Goal: Task Accomplishment & Management: Use online tool/utility

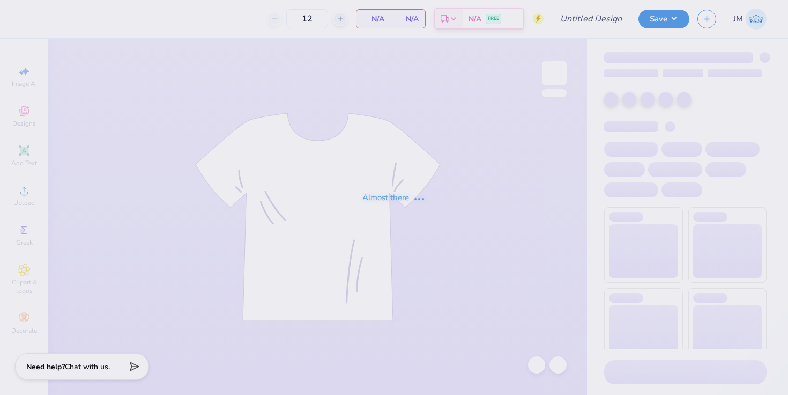
type input "Beta Theta Pi Gym Shirt"
type input "24"
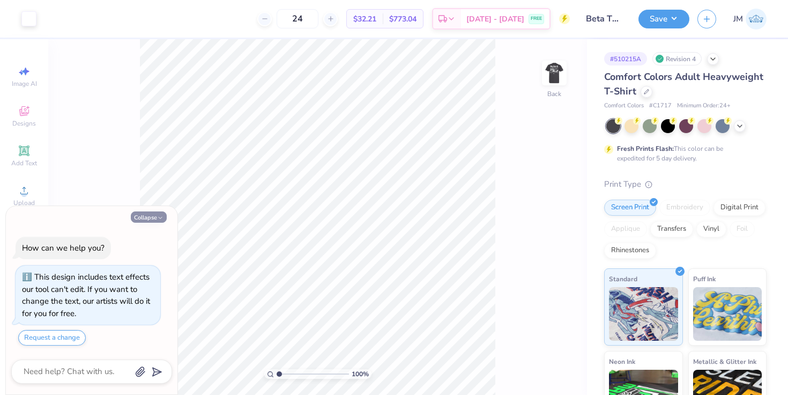
click at [141, 216] on button "Collapse" at bounding box center [149, 216] width 36 height 11
type textarea "x"
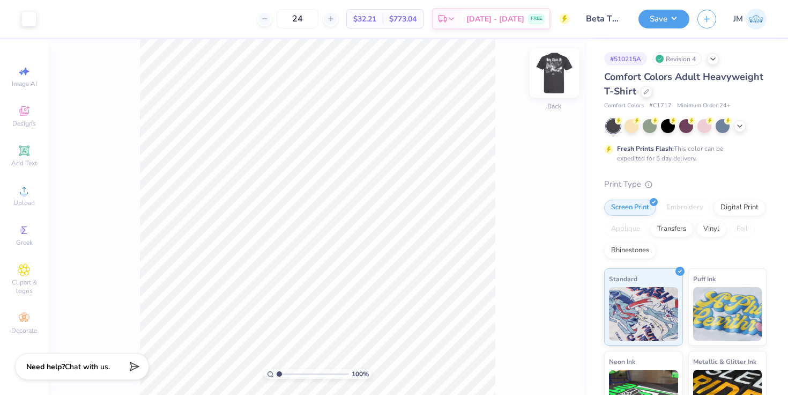
click at [562, 77] on img at bounding box center [554, 72] width 43 height 43
drag, startPoint x: 278, startPoint y: 374, endPoint x: 298, endPoint y: 374, distance: 19.9
click at [298, 374] on input "range" at bounding box center [313, 374] width 72 height 10
drag, startPoint x: 298, startPoint y: 373, endPoint x: 267, endPoint y: 364, distance: 31.9
click at [277, 369] on input "range" at bounding box center [313, 374] width 72 height 10
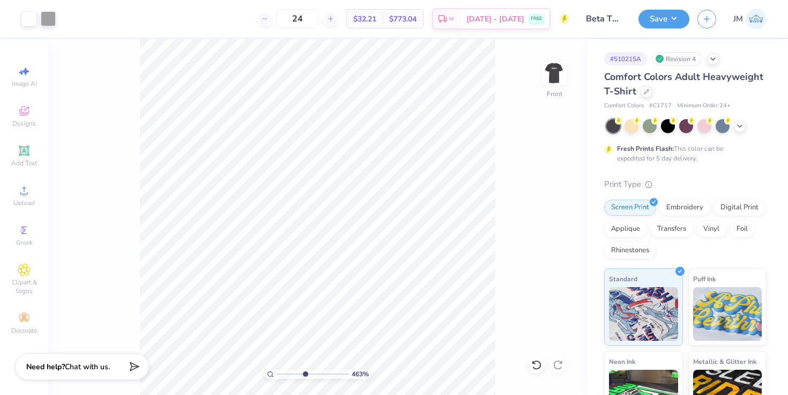
drag, startPoint x: 278, startPoint y: 372, endPoint x: 304, endPoint y: 371, distance: 25.8
click at [304, 371] on input "range" at bounding box center [313, 374] width 72 height 10
drag, startPoint x: 305, startPoint y: 372, endPoint x: 243, endPoint y: 370, distance: 61.2
type input "1"
click at [277, 370] on input "range" at bounding box center [313, 374] width 72 height 10
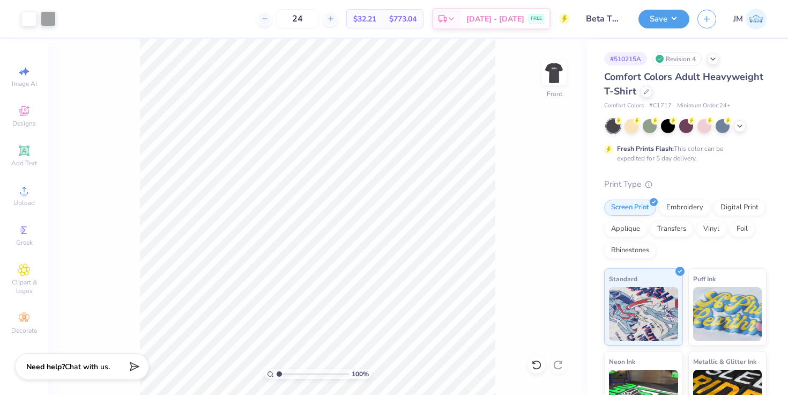
click at [558, 76] on img at bounding box center [554, 72] width 21 height 21
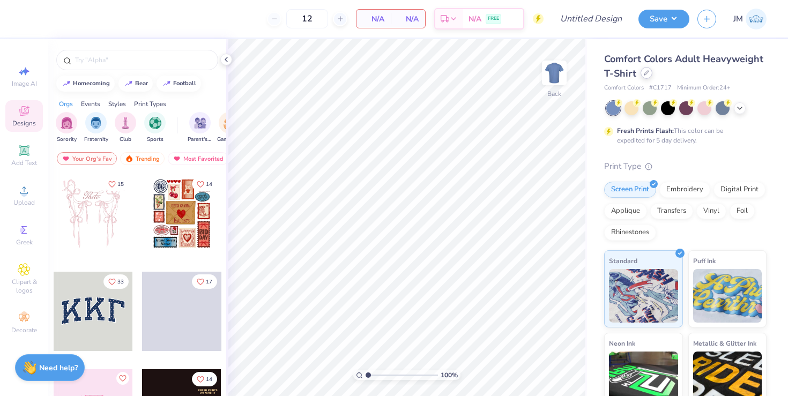
click at [646, 76] on div at bounding box center [647, 73] width 12 height 12
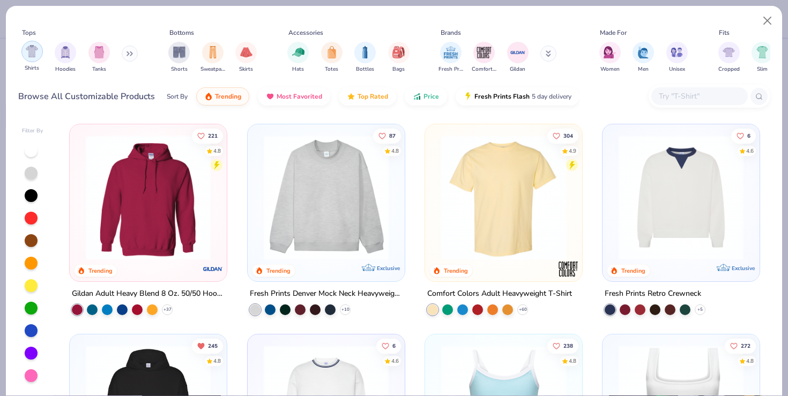
click at [28, 57] on img "filter for Shirts" at bounding box center [32, 51] width 12 height 12
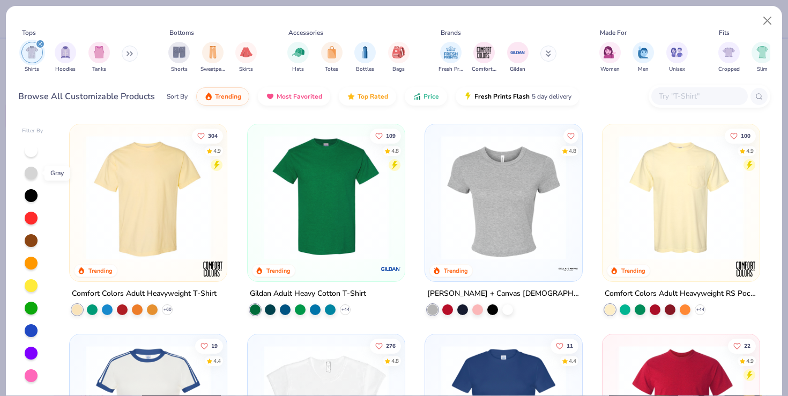
click at [27, 170] on div at bounding box center [31, 173] width 13 height 13
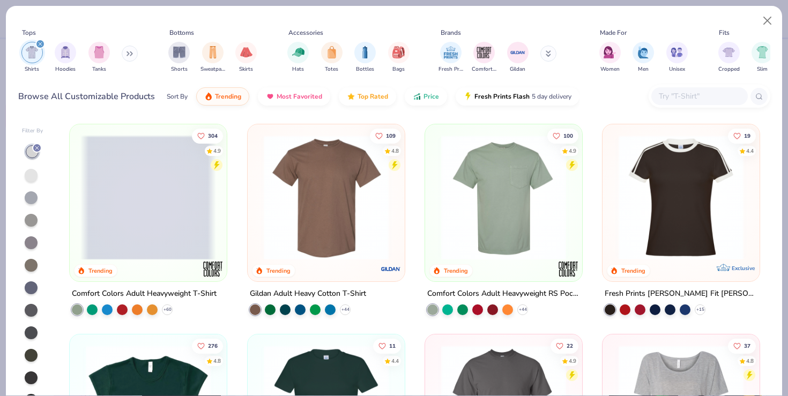
click at [32, 178] on div at bounding box center [31, 175] width 13 height 13
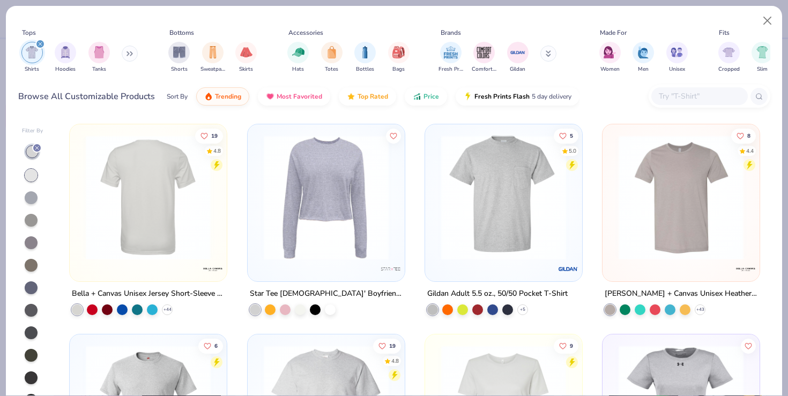
click at [143, 226] on div at bounding box center [149, 197] width 408 height 125
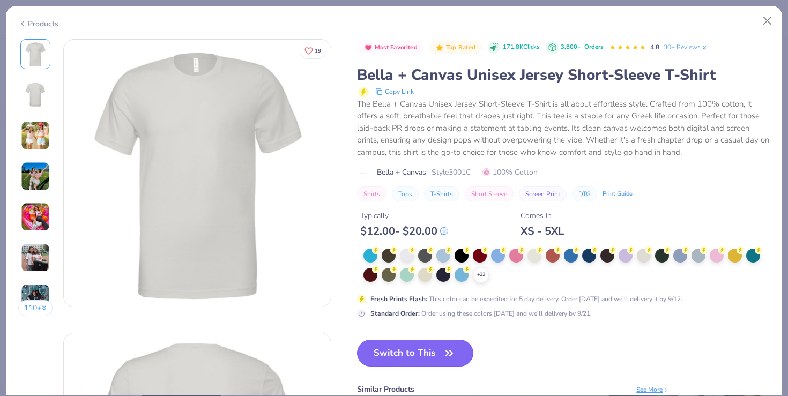
click at [413, 347] on button "Switch to This" at bounding box center [415, 353] width 116 height 27
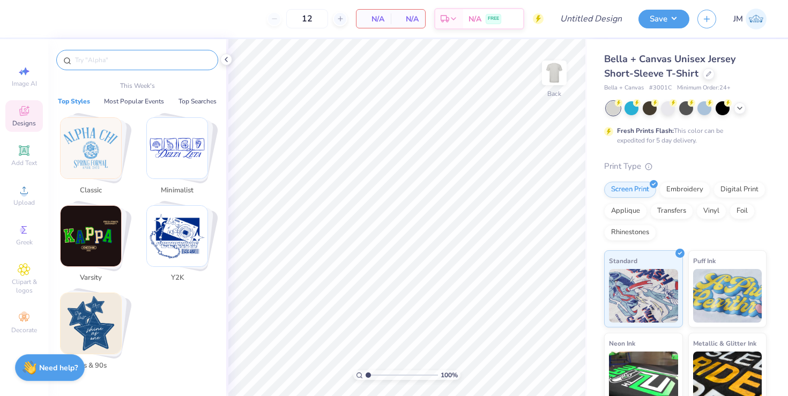
click at [90, 62] on input "text" at bounding box center [142, 60] width 137 height 11
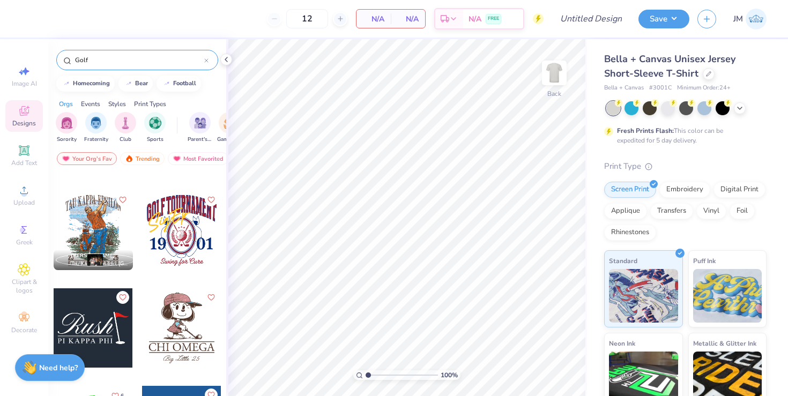
scroll to position [179, 0]
type input "Golf"
click at [548, 72] on img at bounding box center [554, 72] width 43 height 43
click at [187, 233] on div at bounding box center [181, 229] width 79 height 79
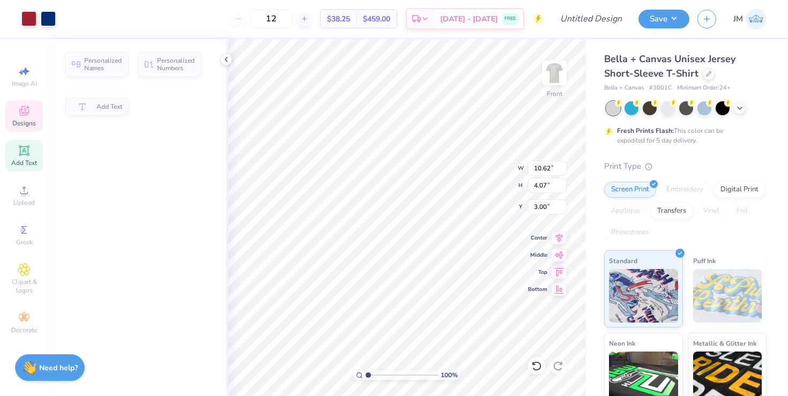
type input "4.07"
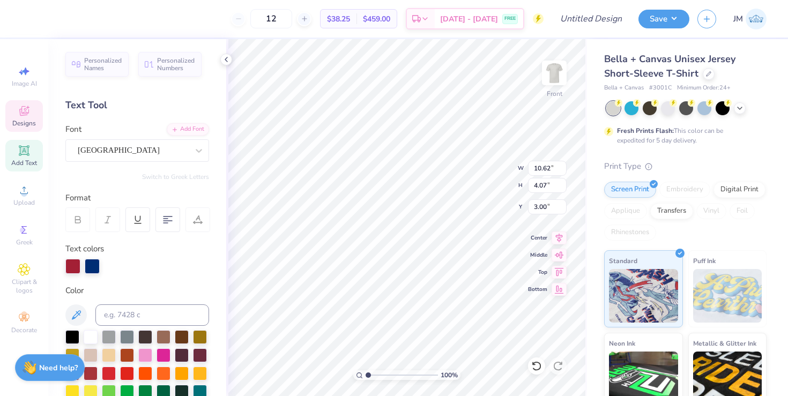
scroll to position [0, 1]
type textarea "KAPPA TOURNAMENT"
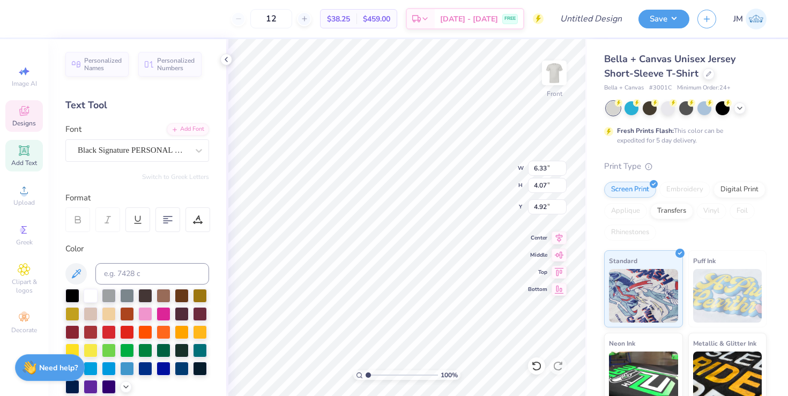
type input "6.33"
type input "3.82"
type input "4.92"
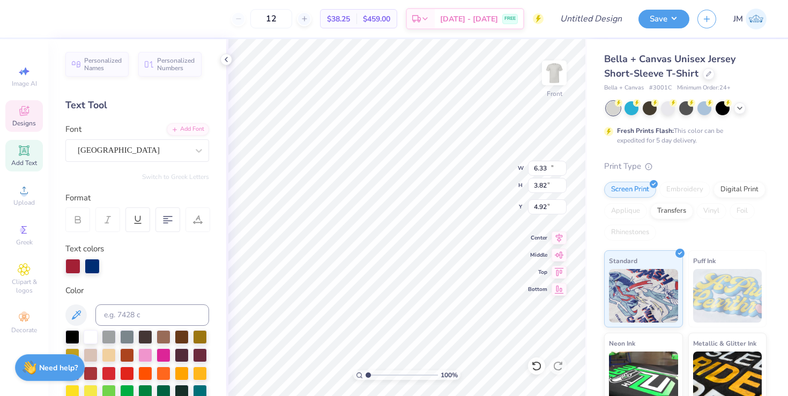
type input "10.62"
type input "4.07"
type input "3.00"
type textarea "KAPPA KLASSIC"
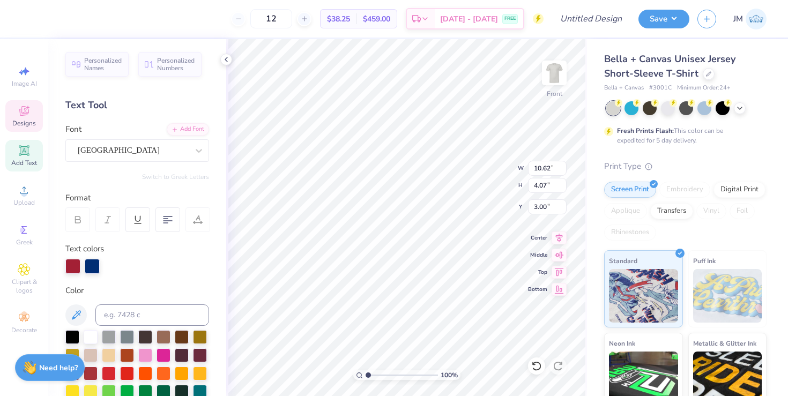
scroll to position [0, 3]
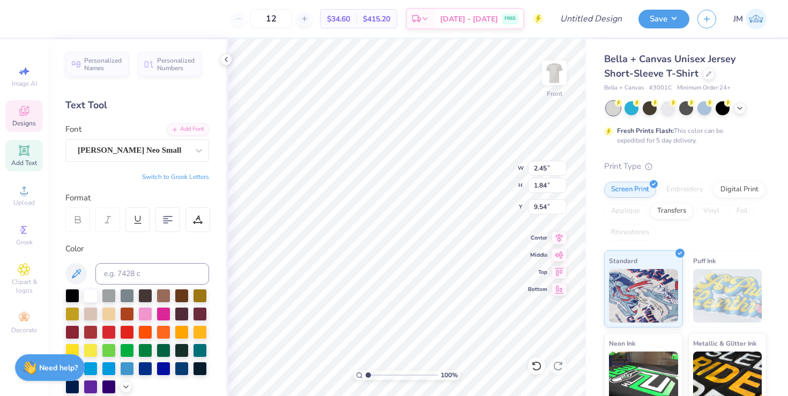
type textarea "20"
type input "9.53"
type textarea "25"
type textarea "S"
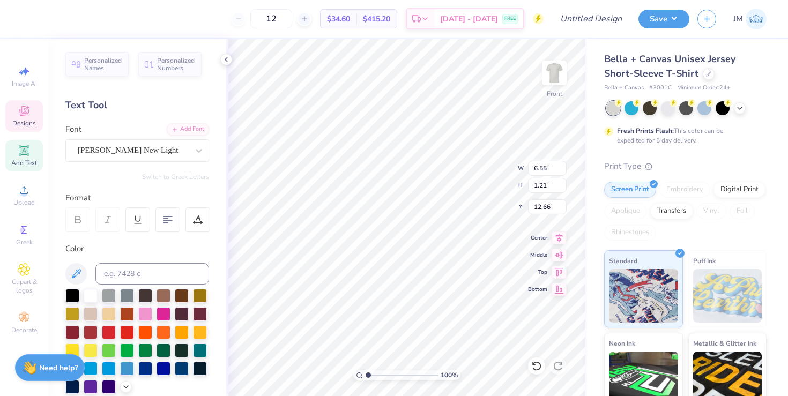
type textarea "Kappa Kappa Gamma"
type input "6.90"
type input "11.78"
type input "12.04"
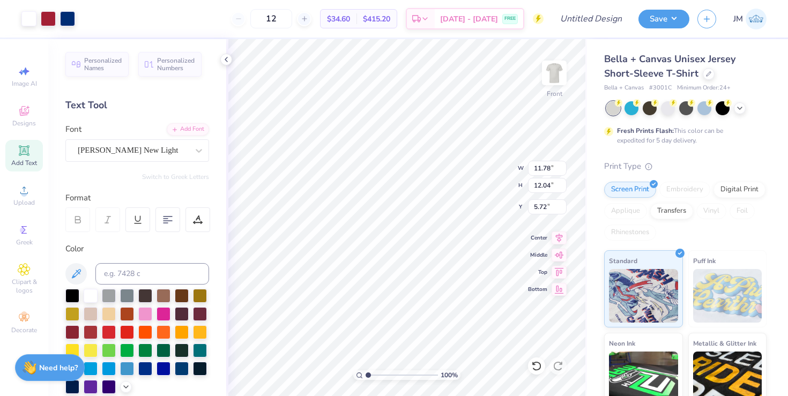
type input "5.04"
click at [558, 73] on img at bounding box center [554, 72] width 43 height 43
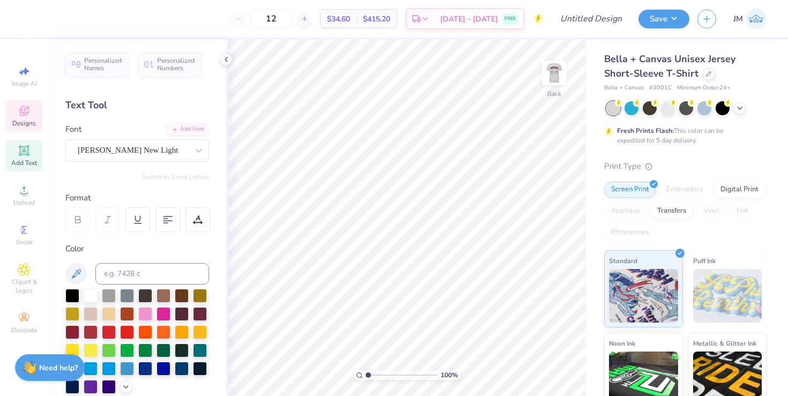
click at [26, 112] on icon at bounding box center [24, 111] width 10 height 10
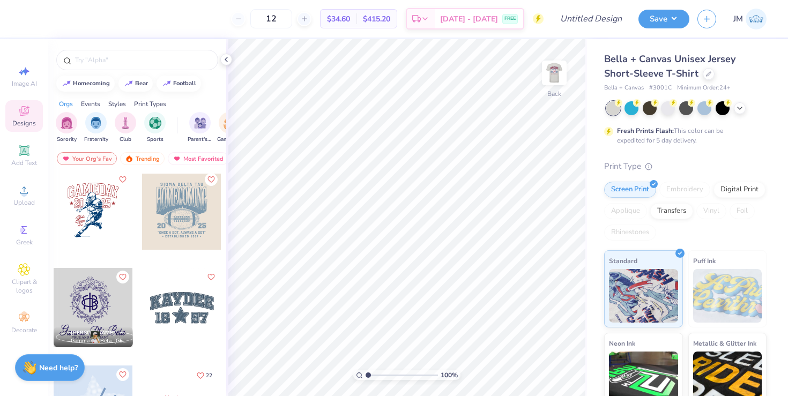
scroll to position [2546, 0]
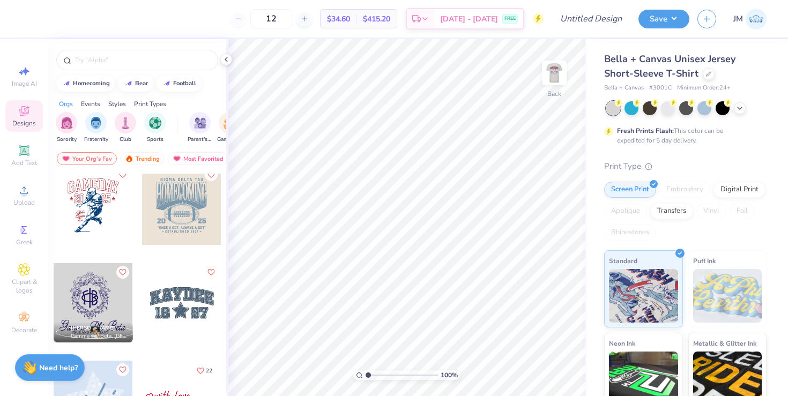
click at [182, 306] on div at bounding box center [181, 302] width 79 height 79
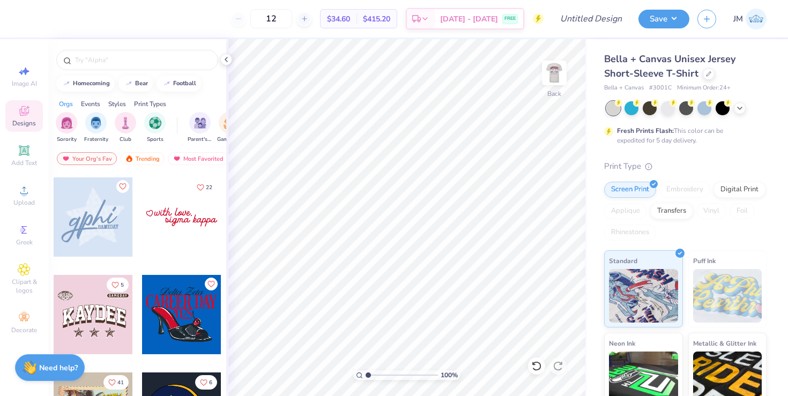
scroll to position [2730, 0]
click at [26, 231] on icon at bounding box center [24, 230] width 13 height 13
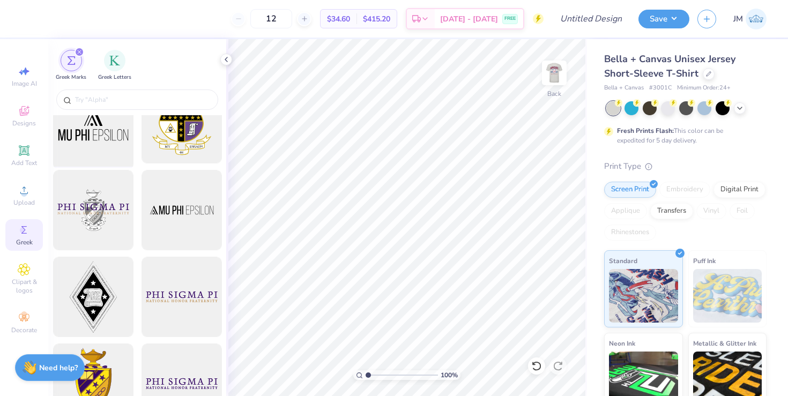
scroll to position [121, 0]
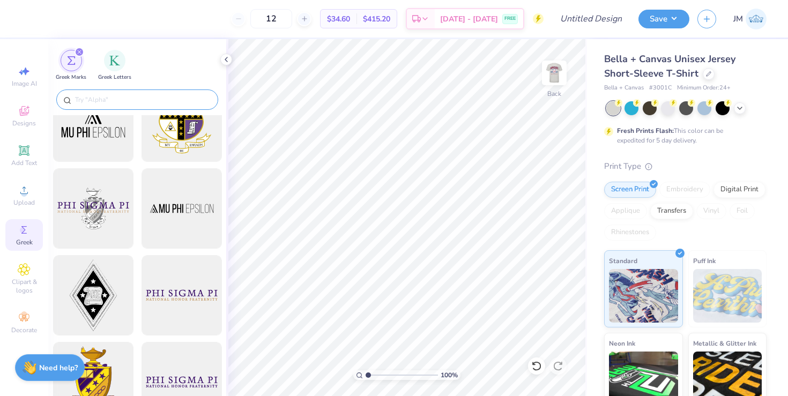
click at [104, 98] on input "text" at bounding box center [142, 99] width 137 height 11
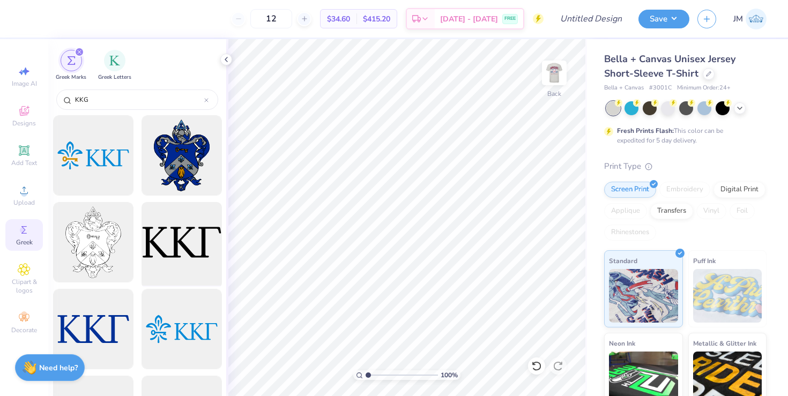
type input "KKG"
click at [171, 253] on div at bounding box center [181, 242] width 88 height 88
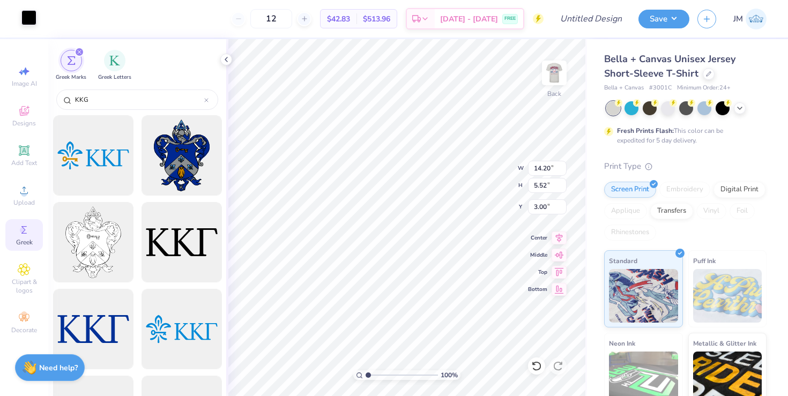
click at [33, 21] on div at bounding box center [28, 17] width 15 height 15
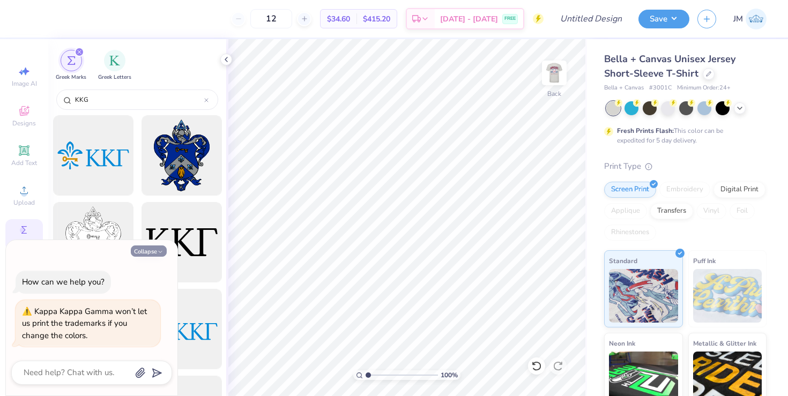
click at [150, 249] on button "Collapse" at bounding box center [149, 251] width 36 height 11
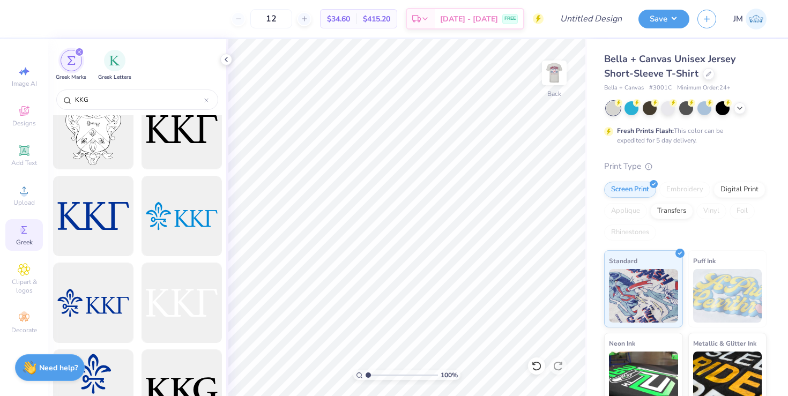
scroll to position [91, 0]
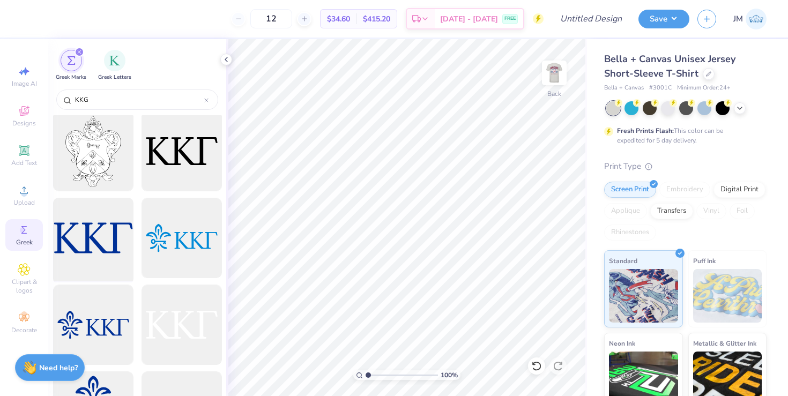
click at [94, 258] on div at bounding box center [93, 238] width 88 height 88
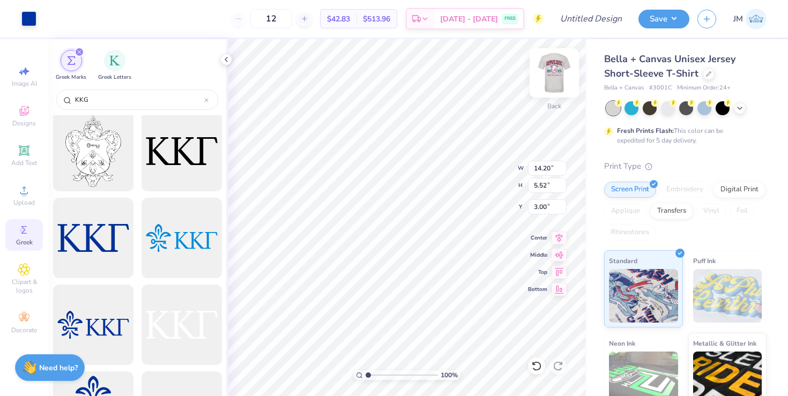
click at [546, 78] on img at bounding box center [554, 72] width 43 height 43
click at [225, 59] on polyline at bounding box center [226, 59] width 2 height 4
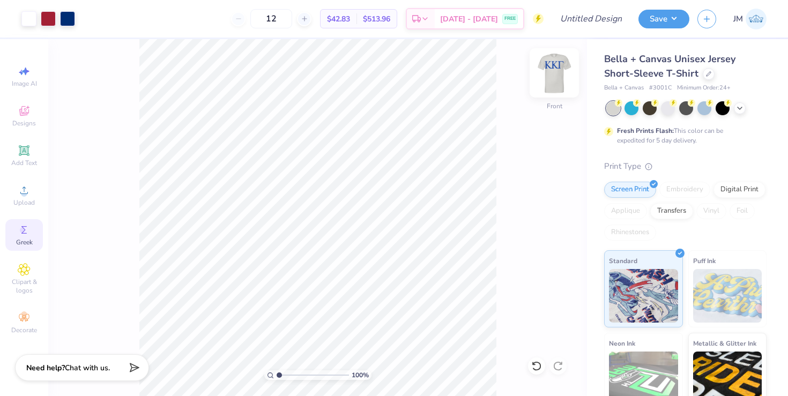
click at [553, 67] on img at bounding box center [554, 72] width 43 height 43
click at [27, 17] on div at bounding box center [28, 17] width 15 height 15
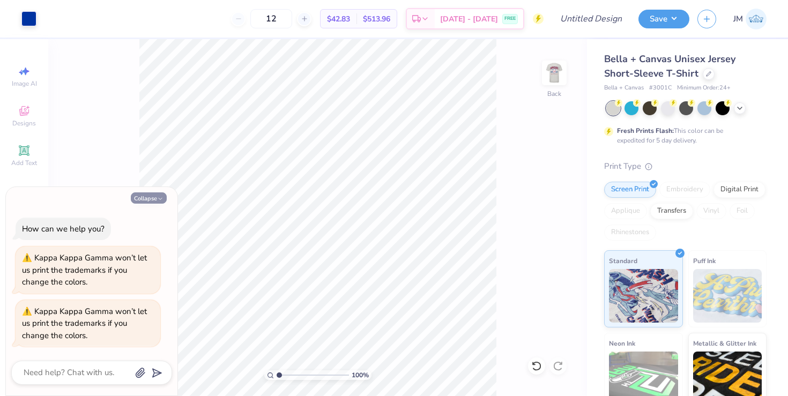
click at [149, 194] on button "Collapse" at bounding box center [149, 198] width 36 height 11
type textarea "x"
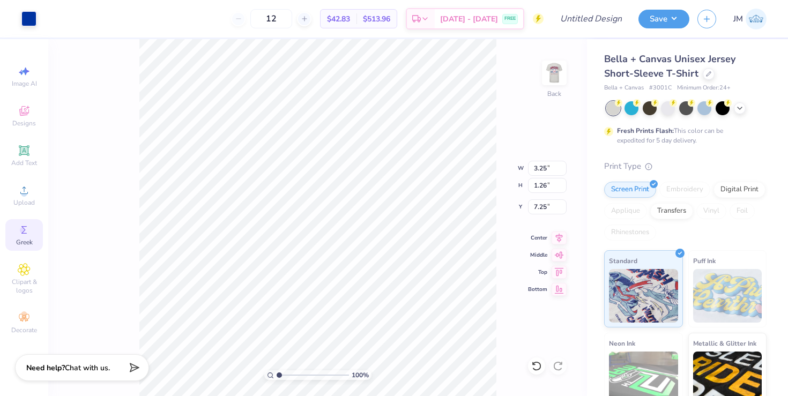
type input "3.25"
type input "1.26"
type input "3.00"
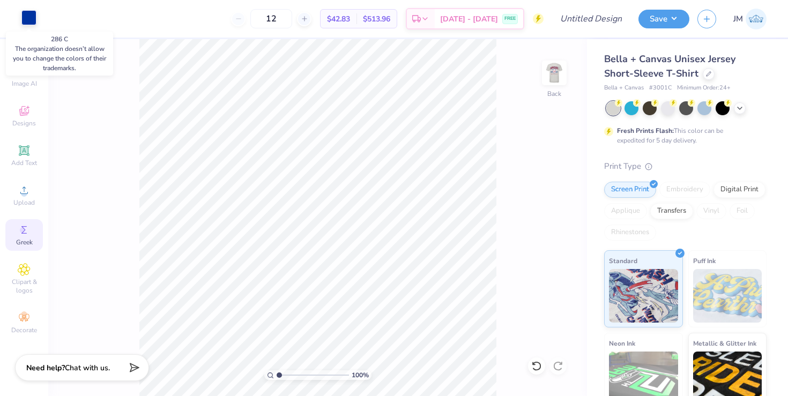
click at [29, 18] on div at bounding box center [28, 17] width 15 height 15
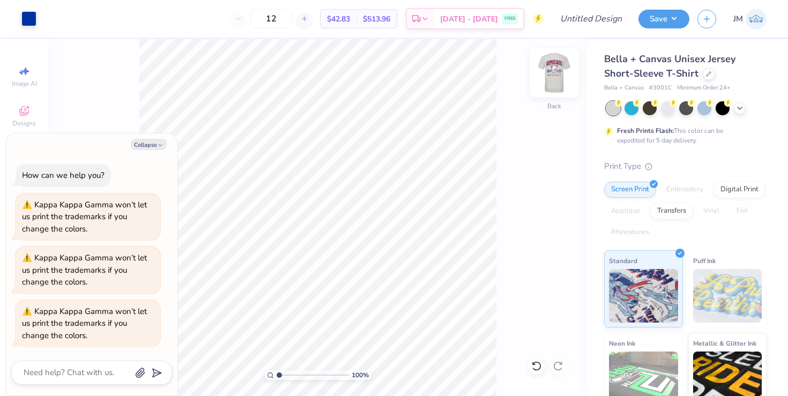
click at [552, 68] on img at bounding box center [554, 72] width 43 height 43
click at [138, 144] on button "Collapse" at bounding box center [149, 144] width 36 height 11
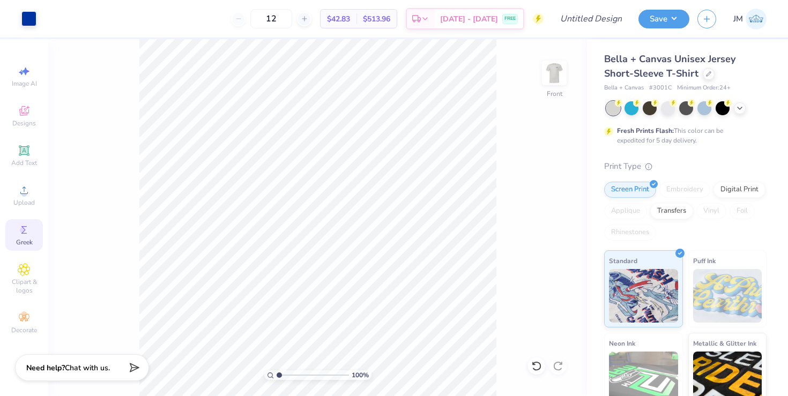
type textarea "x"
click at [69, 16] on div at bounding box center [67, 17] width 15 height 15
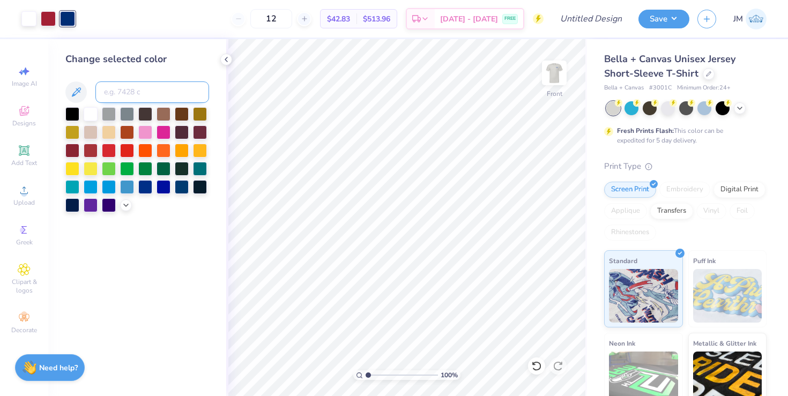
click at [114, 93] on input at bounding box center [152, 92] width 114 height 21
type input "286"
click at [226, 58] on polyline at bounding box center [226, 59] width 2 height 4
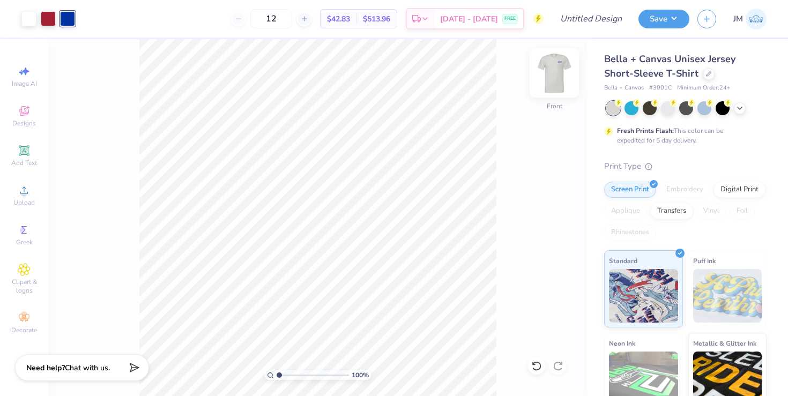
click at [555, 75] on img at bounding box center [554, 72] width 43 height 43
click at [24, 114] on icon at bounding box center [24, 112] width 9 height 7
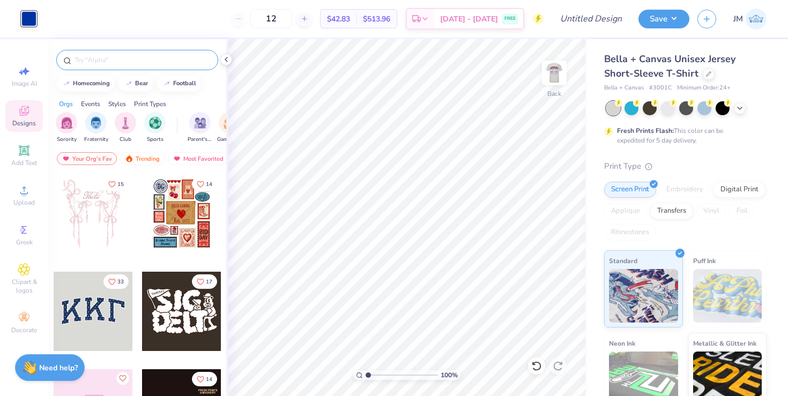
click at [86, 69] on div at bounding box center [137, 60] width 162 height 20
click at [88, 62] on input "text" at bounding box center [142, 60] width 137 height 11
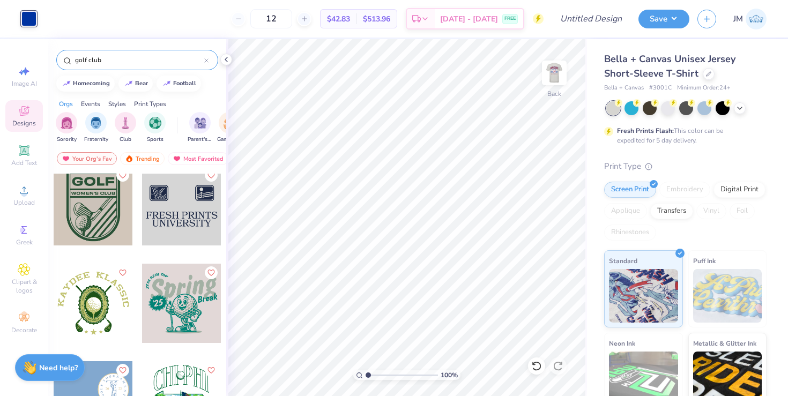
scroll to position [0, 0]
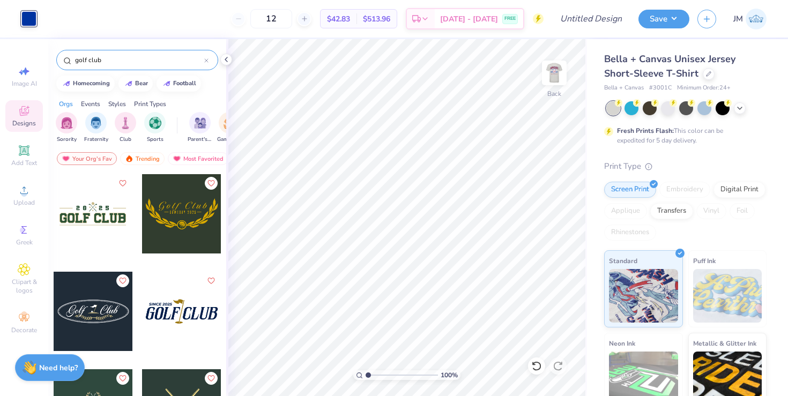
type input "golf club"
click at [25, 201] on span "Upload" at bounding box center [23, 202] width 21 height 9
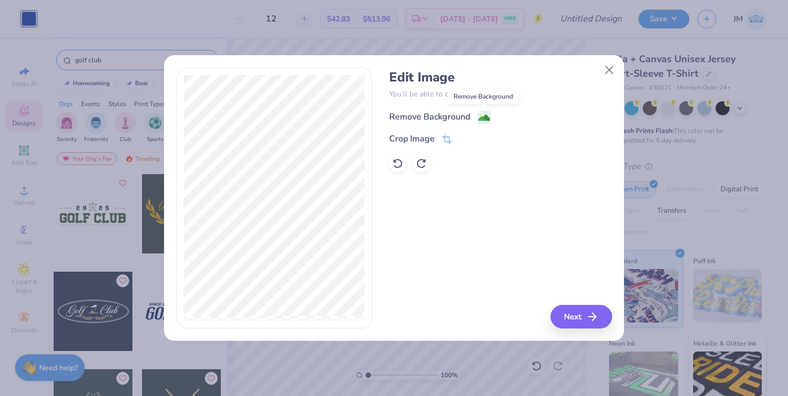
click at [484, 115] on image at bounding box center [484, 118] width 12 height 12
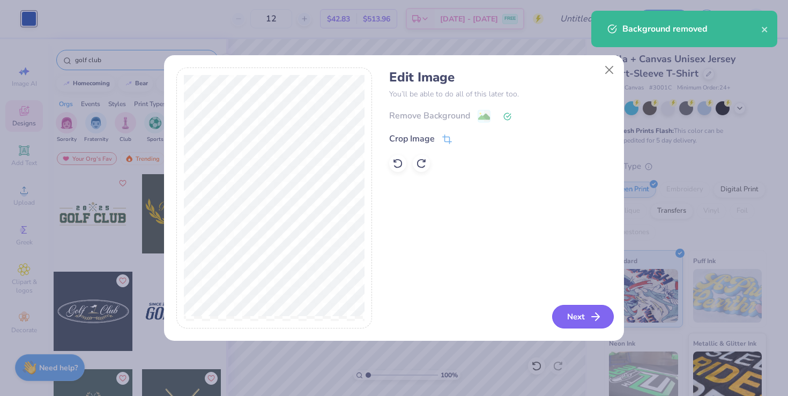
click at [579, 323] on button "Next" at bounding box center [583, 317] width 62 height 24
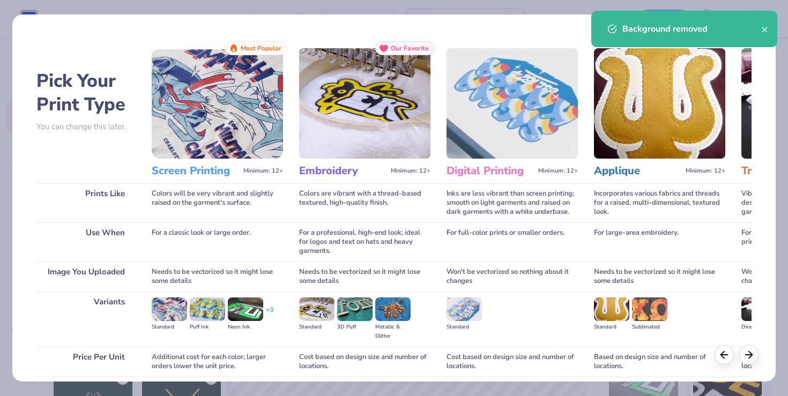
scroll to position [85, 0]
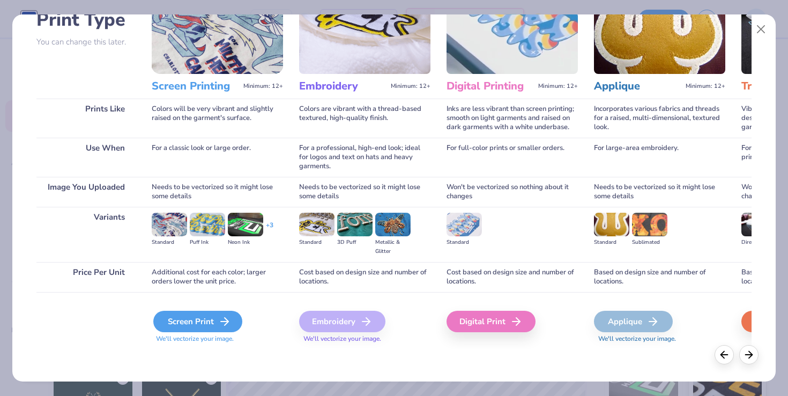
click at [209, 319] on div "Screen Print" at bounding box center [197, 321] width 89 height 21
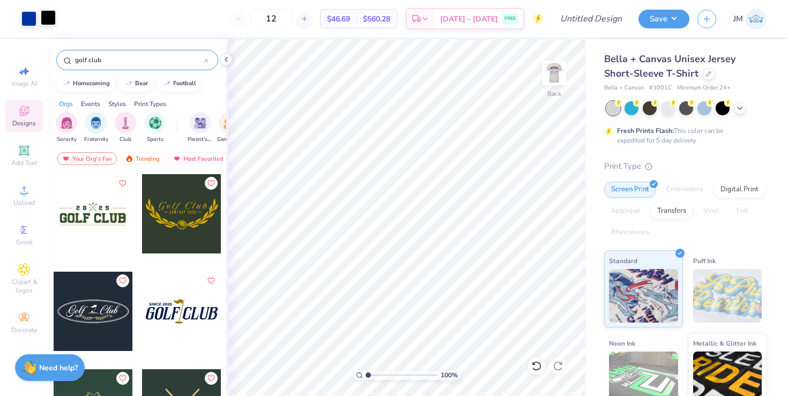
click at [50, 18] on div at bounding box center [48, 17] width 15 height 15
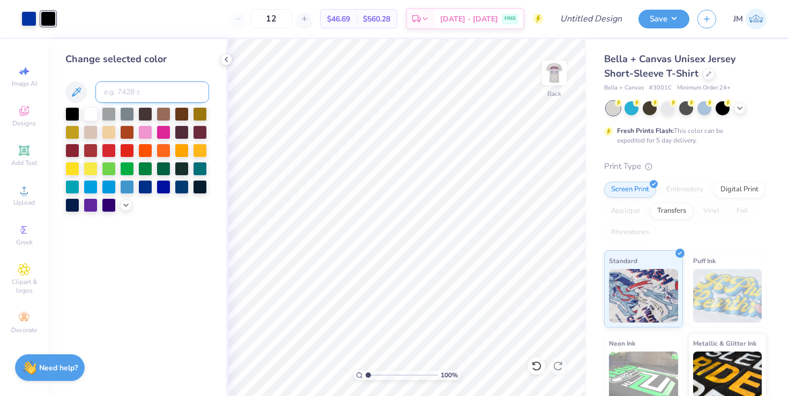
click at [131, 95] on input at bounding box center [152, 92] width 114 height 21
type input "286"
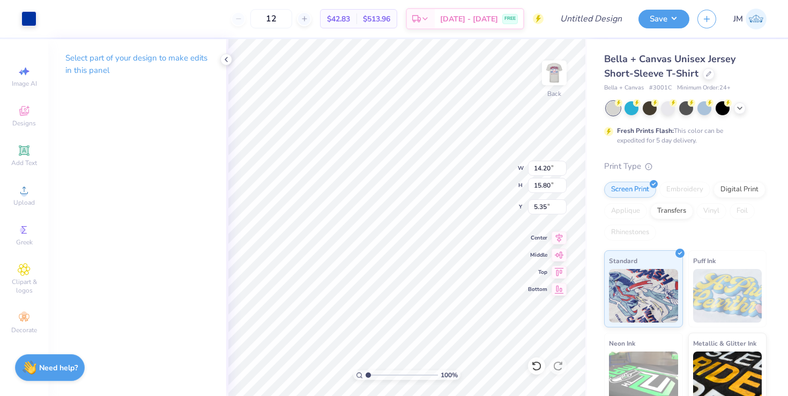
type input "2.77"
type input "3.09"
type input "18.06"
type input "5.67"
type input "3.99"
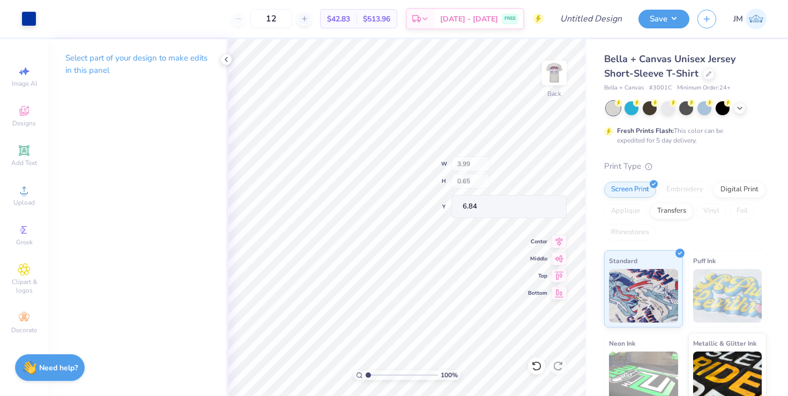
type input "0.65"
type input "6.84"
type input "4.26"
drag, startPoint x: 367, startPoint y: 375, endPoint x: 394, endPoint y: 374, distance: 26.3
type input "4.56"
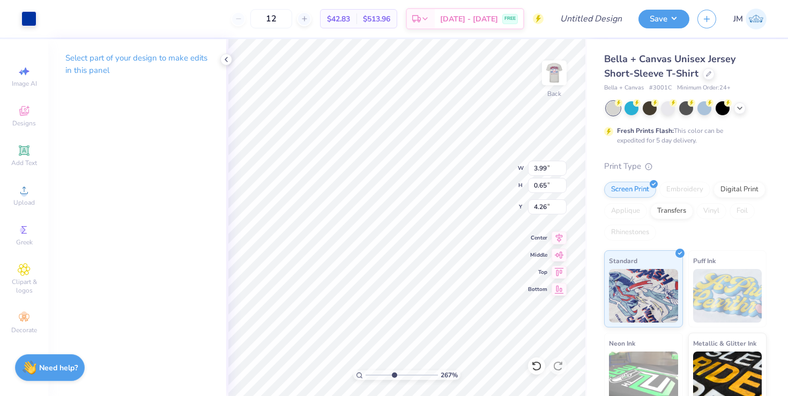
click at [394, 374] on input "range" at bounding box center [402, 376] width 72 height 10
type input "3.42"
type input "0.56"
type input "4.11"
click at [226, 61] on polyline at bounding box center [226, 59] width 2 height 4
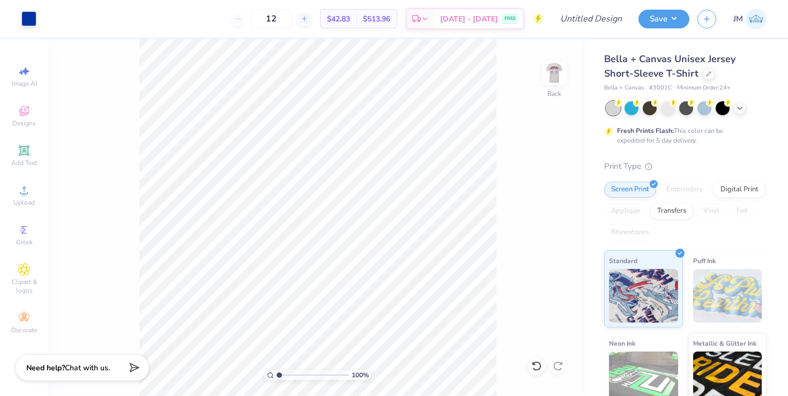
drag, startPoint x: 305, startPoint y: 373, endPoint x: 275, endPoint y: 376, distance: 30.2
type input "1"
click at [277, 376] on input "range" at bounding box center [313, 376] width 72 height 10
click at [578, 23] on input "Design Title" at bounding box center [604, 18] width 53 height 21
click at [612, 17] on input "Kappa Klassic Merch" at bounding box center [604, 18] width 53 height 21
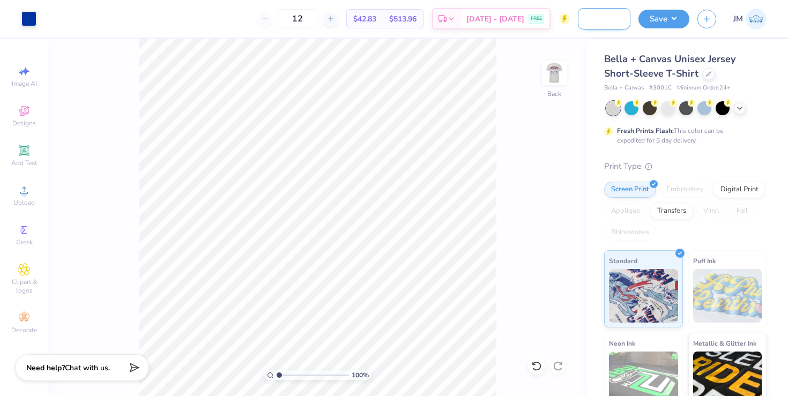
scroll to position [0, 75]
type input "Kappa Klassic Merch T shirt"
click at [550, 65] on img at bounding box center [554, 72] width 43 height 43
click at [551, 68] on img at bounding box center [554, 72] width 43 height 43
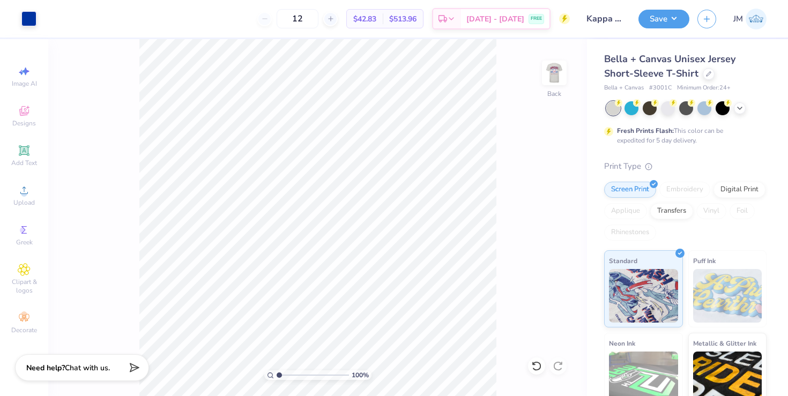
click at [551, 68] on img at bounding box center [554, 72] width 21 height 21
click at [654, 16] on button "Save" at bounding box center [664, 17] width 51 height 19
click at [18, 110] on icon at bounding box center [24, 111] width 13 height 13
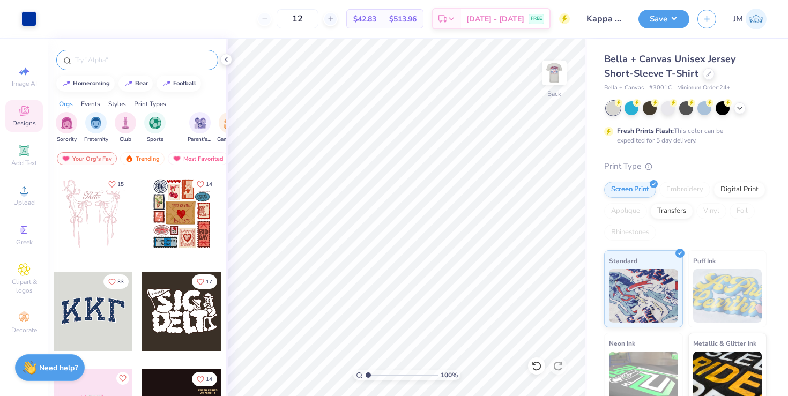
click at [104, 65] on input "text" at bounding box center [142, 60] width 137 height 11
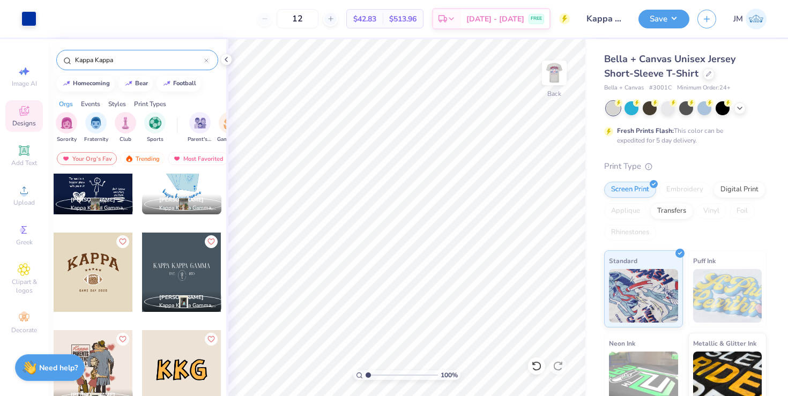
scroll to position [921, 0]
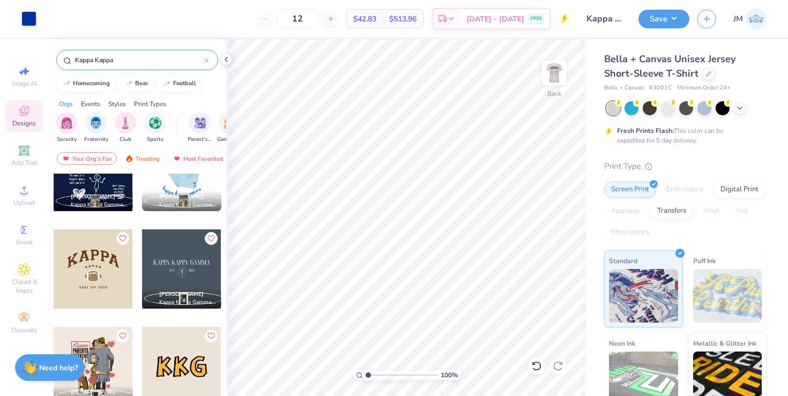
type input "Kappa Kappa"
click at [95, 254] on div at bounding box center [93, 269] width 79 height 79
type input "5.56"
drag, startPoint x: 368, startPoint y: 374, endPoint x: 388, endPoint y: 373, distance: 20.4
type input "3.84"
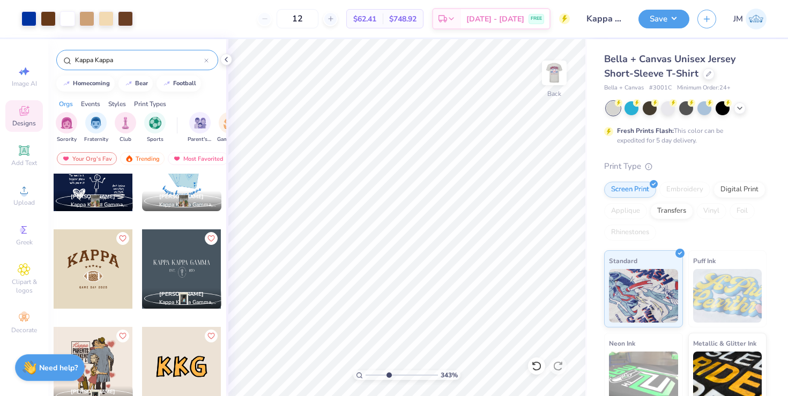
click at [388, 373] on input "range" at bounding box center [402, 376] width 72 height 10
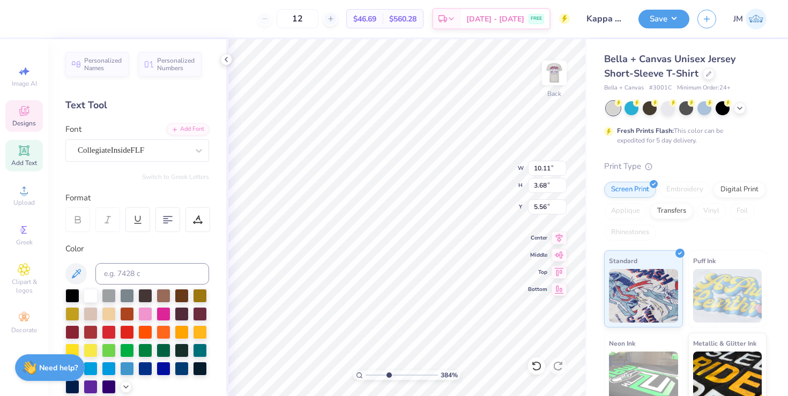
type input "5.81"
type input "5.92"
drag, startPoint x: 388, startPoint y: 374, endPoint x: 371, endPoint y: 372, distance: 17.4
type input "1.42"
click at [371, 372] on input "range" at bounding box center [402, 376] width 72 height 10
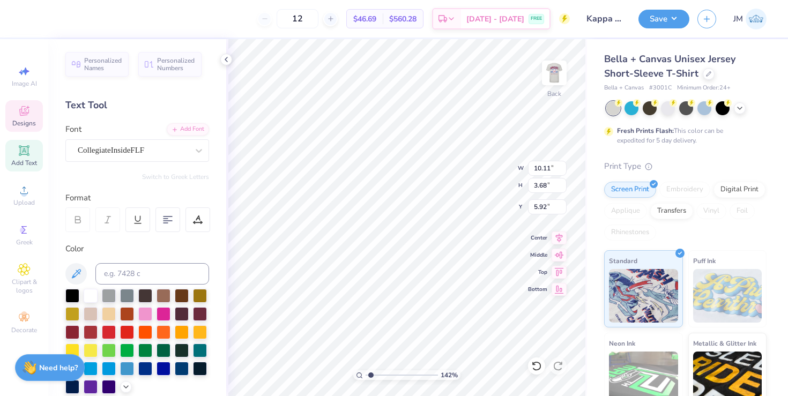
type input "5.17"
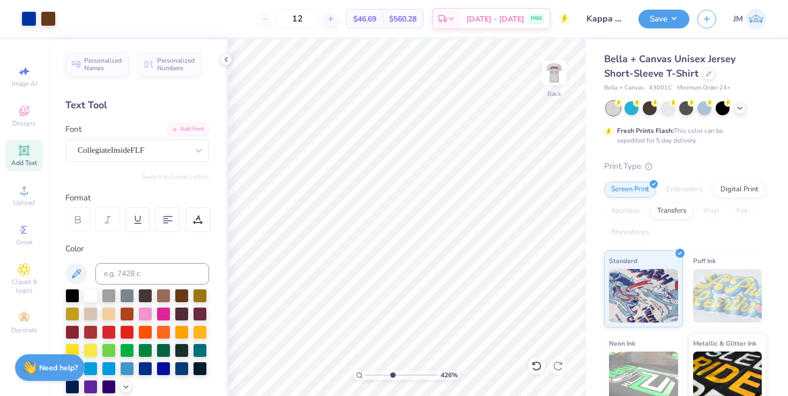
drag, startPoint x: 371, startPoint y: 375, endPoint x: 391, endPoint y: 373, distance: 21.1
click at [391, 373] on input "range" at bounding box center [402, 376] width 72 height 10
drag, startPoint x: 393, startPoint y: 375, endPoint x: 369, endPoint y: 375, distance: 23.6
type input "1.18"
click at [369, 375] on input "range" at bounding box center [402, 376] width 72 height 10
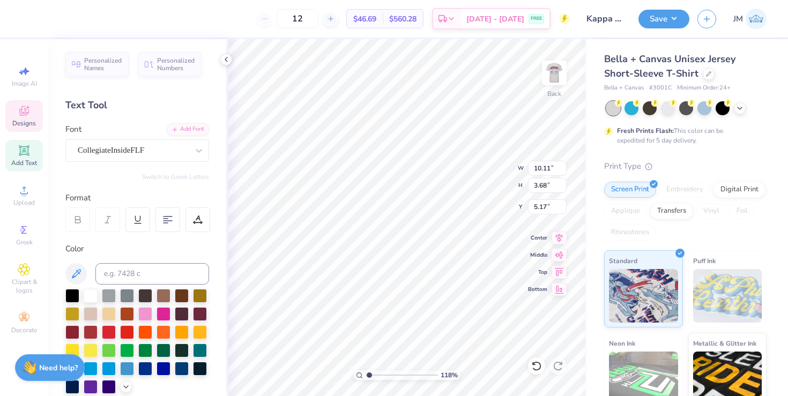
type input "3.42"
type input "0.56"
type input "4.11"
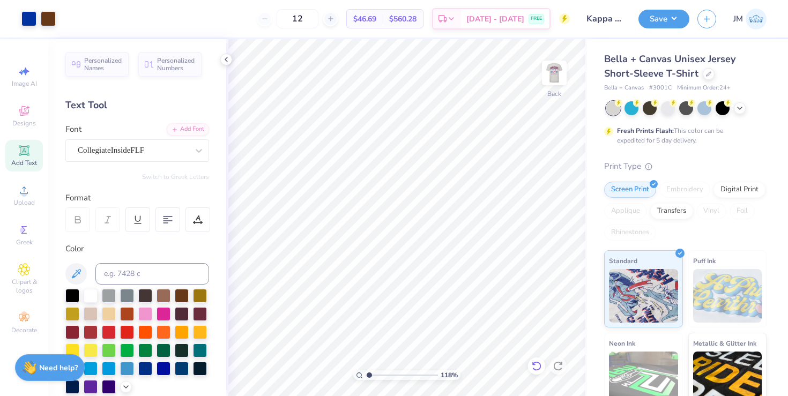
click at [540, 363] on icon at bounding box center [536, 366] width 11 height 11
type input "4.26"
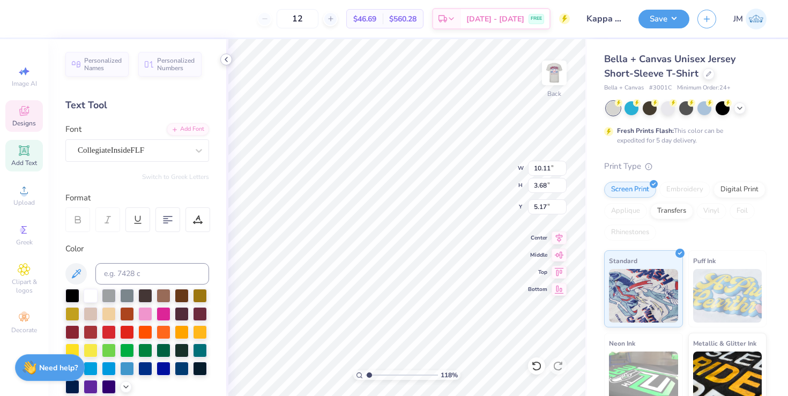
click at [223, 61] on icon at bounding box center [226, 59] width 9 height 9
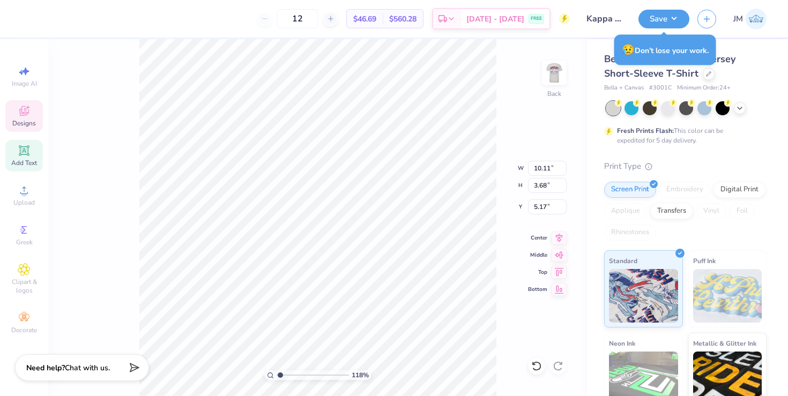
scroll to position [0, 1]
type input "5.36"
click at [310, 371] on input "range" at bounding box center [313, 376] width 72 height 10
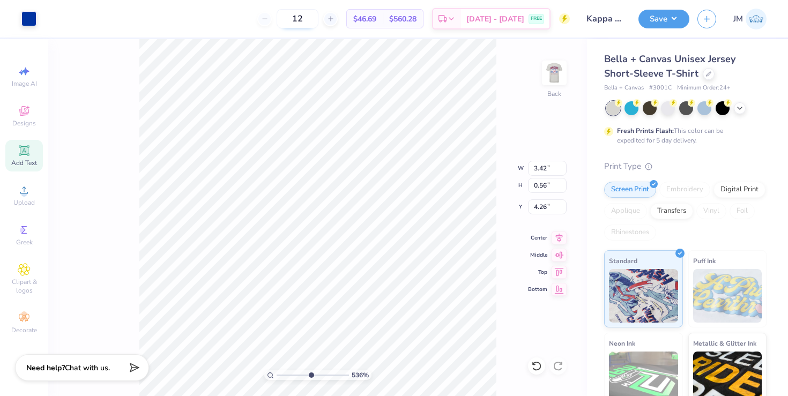
type input "3.25"
type input "1.26"
type input "3.00"
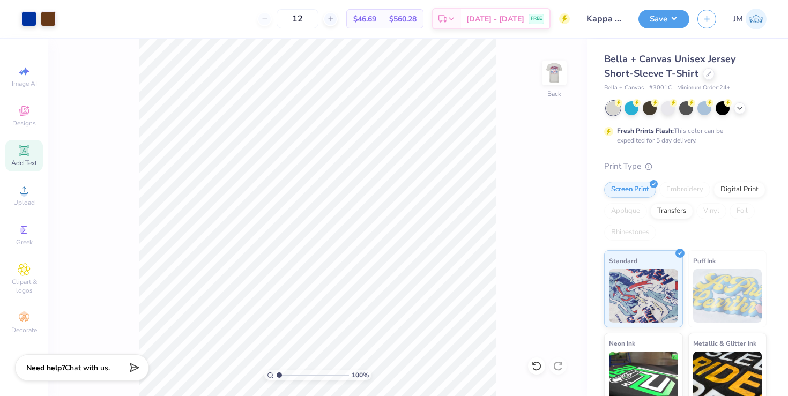
drag, startPoint x: 309, startPoint y: 373, endPoint x: 275, endPoint y: 370, distance: 35.0
type input "1"
click at [277, 371] on input "range" at bounding box center [313, 376] width 72 height 10
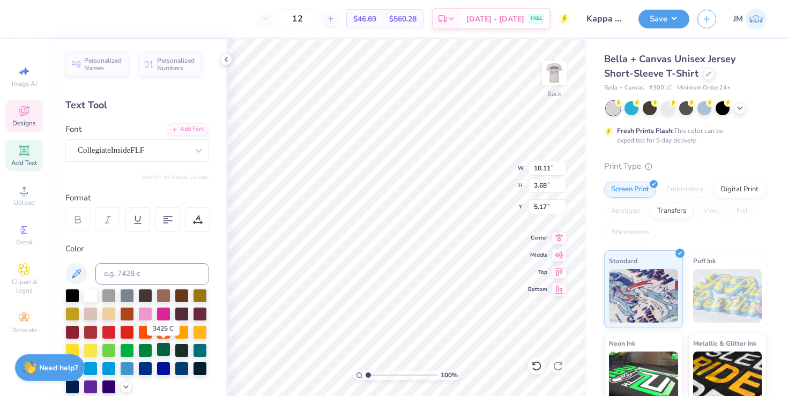
click at [163, 347] on div at bounding box center [164, 350] width 14 height 14
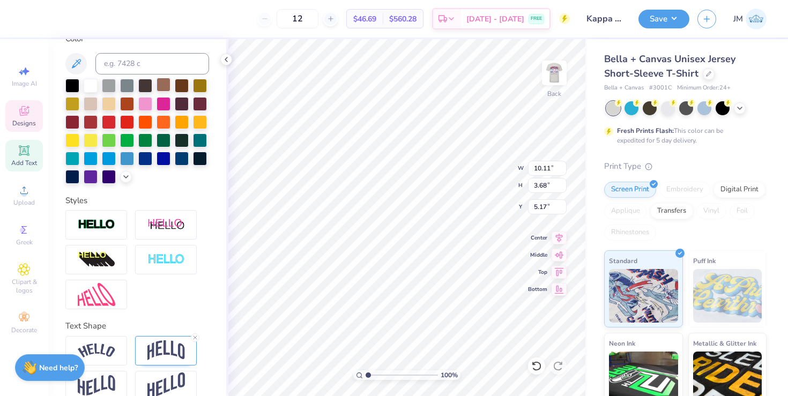
scroll to position [227, 0]
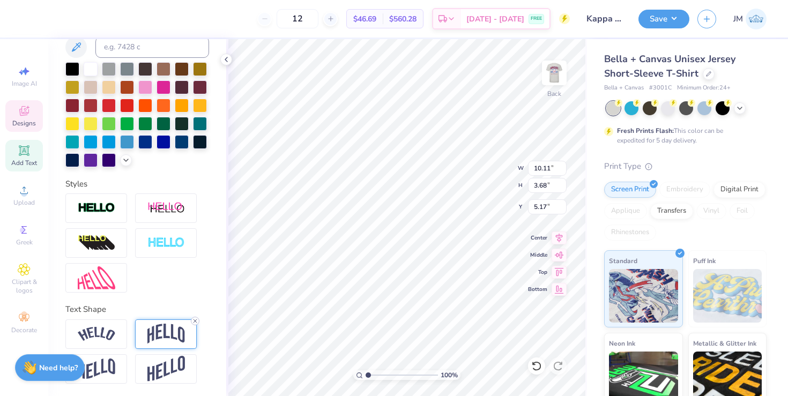
click at [196, 318] on icon at bounding box center [195, 321] width 6 height 6
type input "2.08"
type input "5.97"
type input "3.84"
type input "0.79"
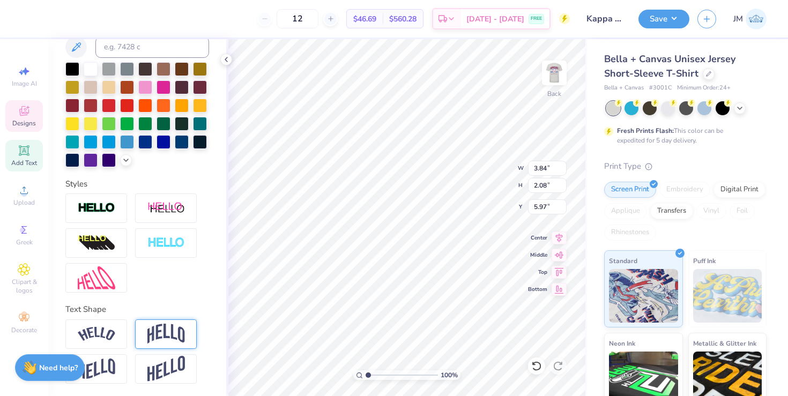
type input "7.26"
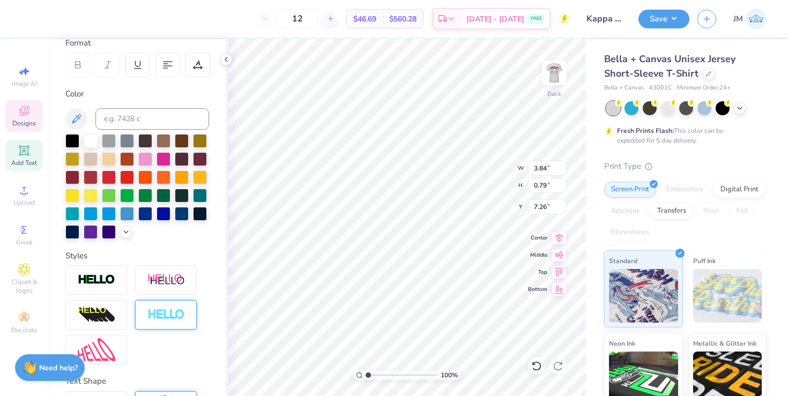
scroll to position [132, 0]
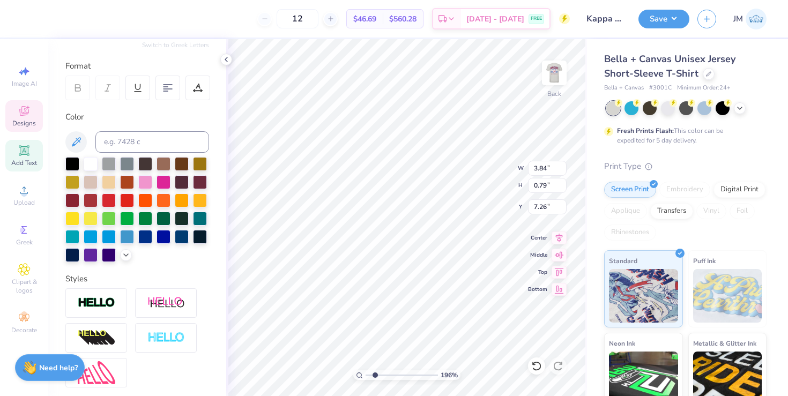
drag, startPoint x: 367, startPoint y: 376, endPoint x: 375, endPoint y: 376, distance: 7.5
type input "1.96"
click at [375, 376] on input "range" at bounding box center [402, 376] width 72 height 10
type input "3.42"
type input "0.56"
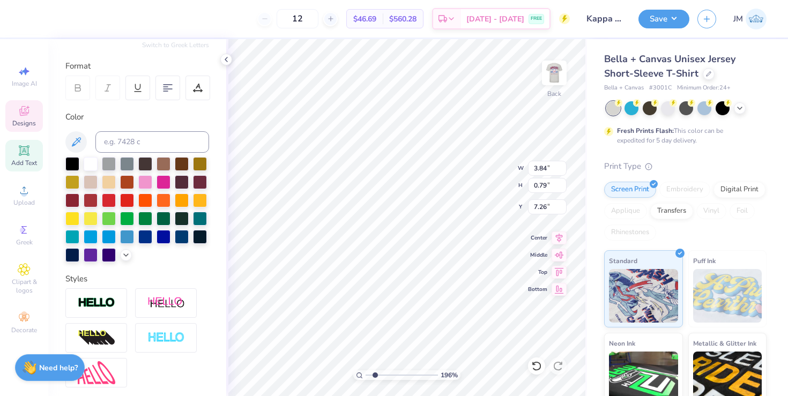
type input "5.17"
click at [165, 217] on div at bounding box center [164, 218] width 14 height 14
click at [28, 20] on div at bounding box center [28, 17] width 15 height 15
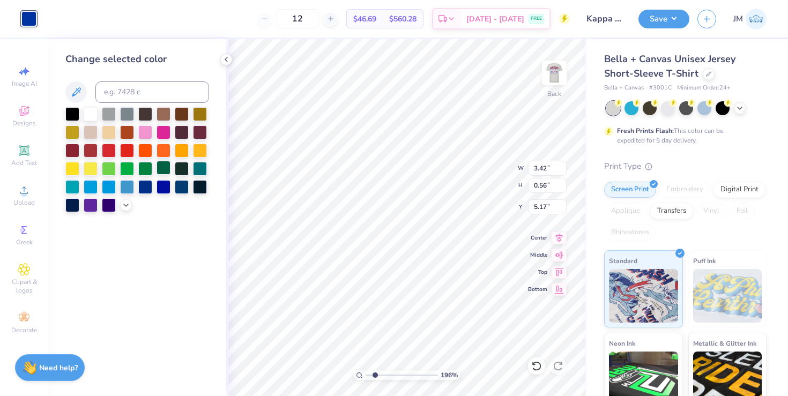
click at [161, 169] on div at bounding box center [164, 168] width 14 height 14
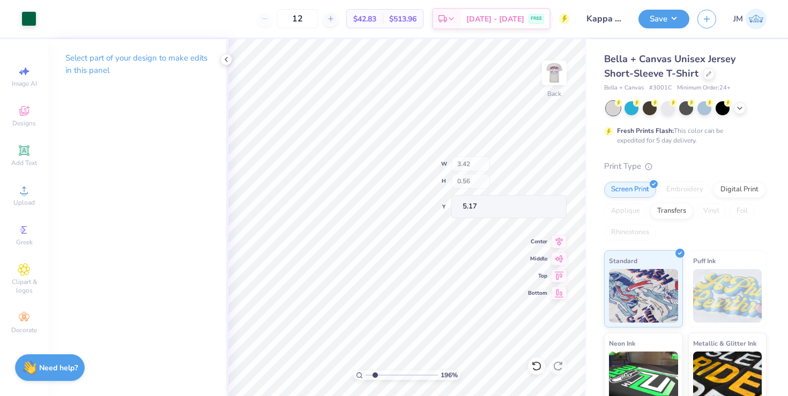
type input "3.91"
type input "0.64"
type input "5.10"
type input "4.69"
type input "4.33"
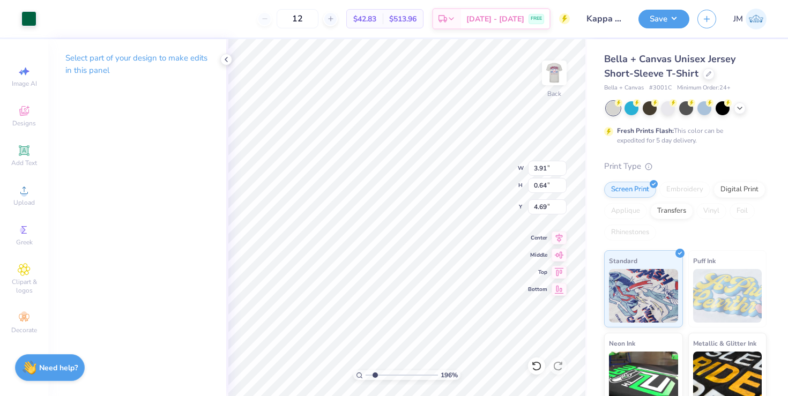
type input "0.71"
type input "4.63"
type input "4.20"
drag, startPoint x: 375, startPoint y: 376, endPoint x: 360, endPoint y: 375, distance: 15.1
click at [366, 375] on input "range" at bounding box center [402, 376] width 72 height 10
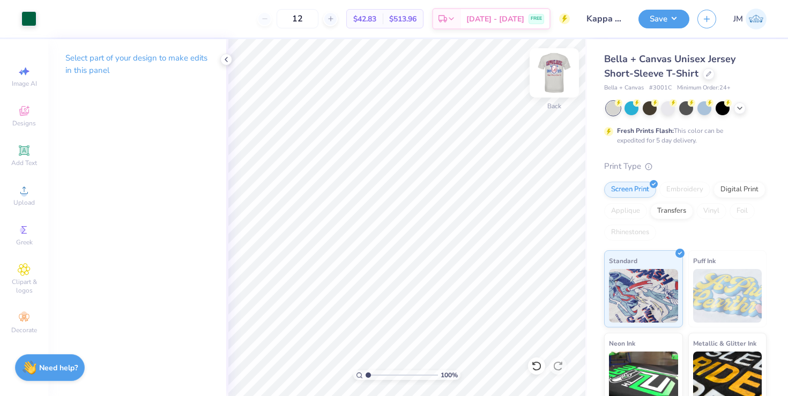
click at [552, 75] on img at bounding box center [554, 72] width 43 height 43
click at [64, 18] on div at bounding box center [67, 17] width 15 height 15
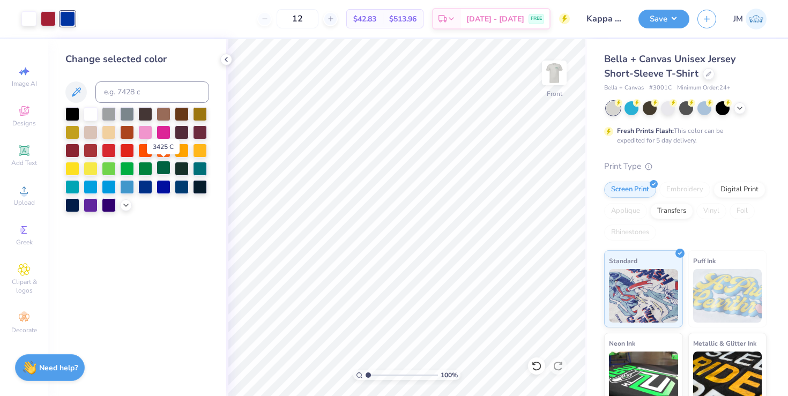
click at [163, 165] on div at bounding box center [164, 168] width 14 height 14
click at [49, 20] on div at bounding box center [48, 17] width 15 height 15
click at [109, 112] on div at bounding box center [109, 113] width 14 height 14
click at [86, 135] on div at bounding box center [91, 131] width 14 height 14
click at [126, 204] on icon at bounding box center [126, 204] width 9 height 9
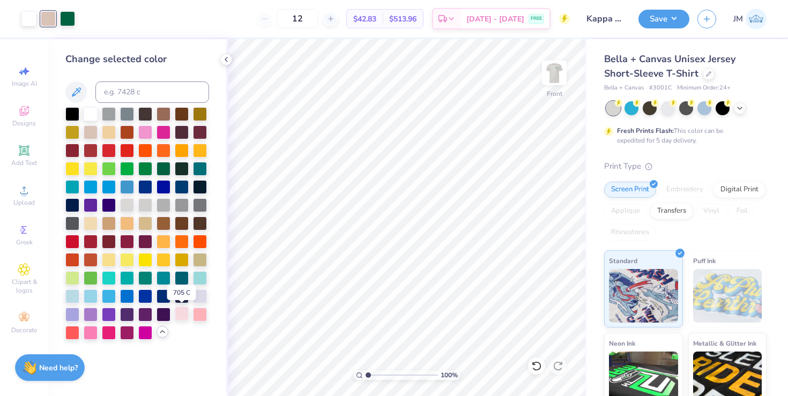
click at [183, 312] on div at bounding box center [182, 314] width 14 height 14
click at [92, 129] on div at bounding box center [91, 131] width 14 height 14
click at [222, 61] on icon at bounding box center [226, 59] width 9 height 9
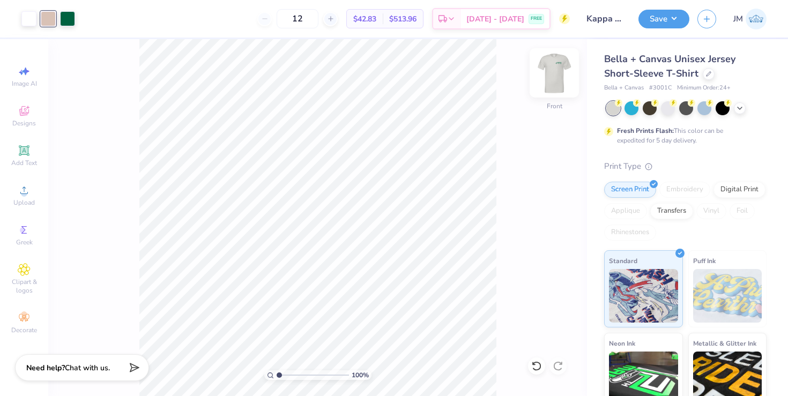
click at [553, 74] on img at bounding box center [554, 72] width 43 height 43
click at [21, 119] on span "Designs" at bounding box center [24, 123] width 24 height 9
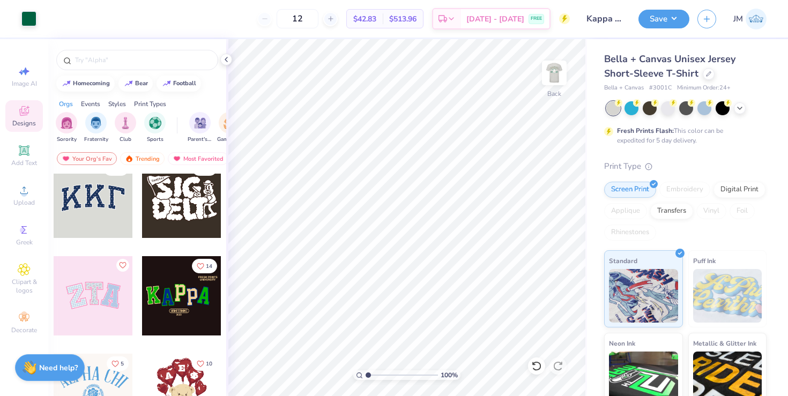
scroll to position [0, 0]
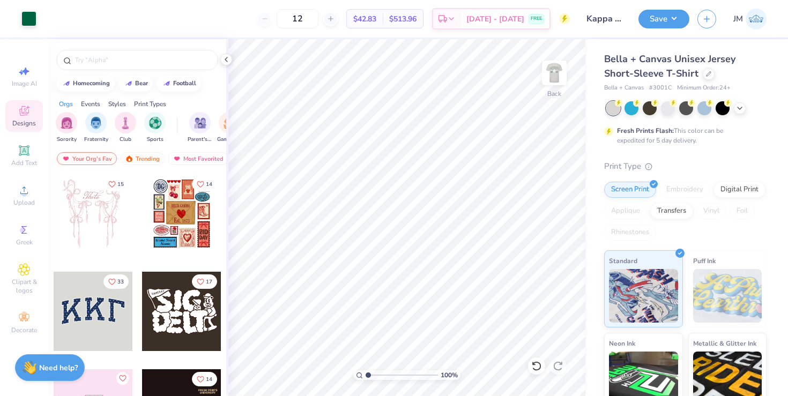
click at [93, 314] on div at bounding box center [93, 311] width 79 height 79
click at [69, 17] on div at bounding box center [67, 17] width 15 height 15
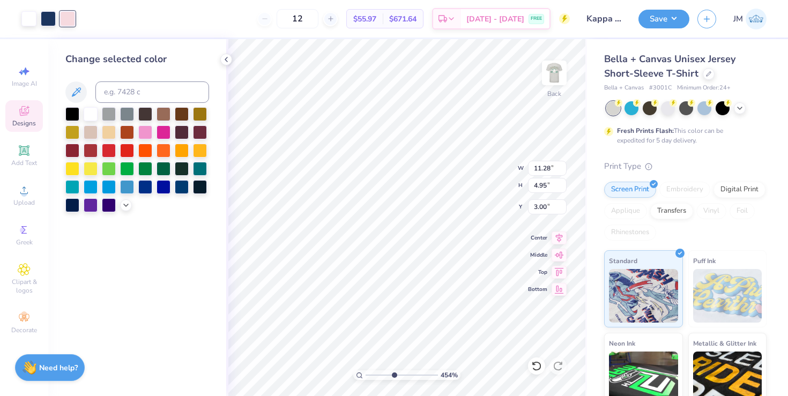
drag, startPoint x: 367, startPoint y: 374, endPoint x: 394, endPoint y: 374, distance: 26.8
type input "4.54"
click at [394, 374] on input "range" at bounding box center [402, 376] width 72 height 10
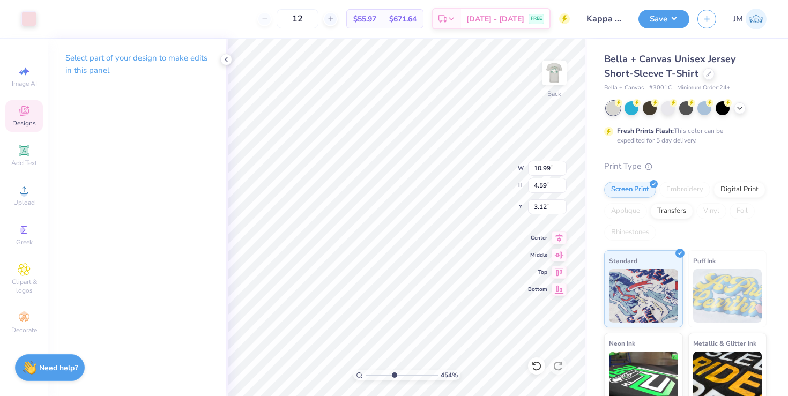
type input "10.99"
type input "4.59"
type input "3.12"
type input "11.09"
type input "4.73"
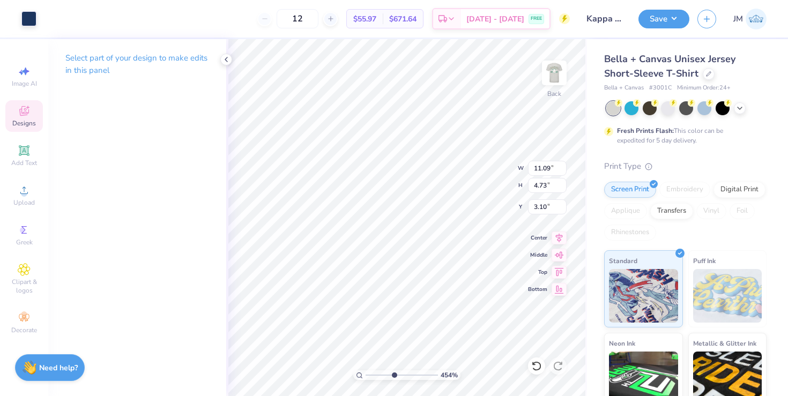
click at [294, 396] on html "Art colors 12 $55.97 Per Item $671.64 Total Est. Delivery Sep 17 - 20 FREE Desi…" at bounding box center [394, 198] width 788 height 396
type input "7.71"
drag, startPoint x: 393, startPoint y: 375, endPoint x: 372, endPoint y: 375, distance: 20.9
type input "1.59"
click at [372, 375] on input "range" at bounding box center [402, 376] width 72 height 10
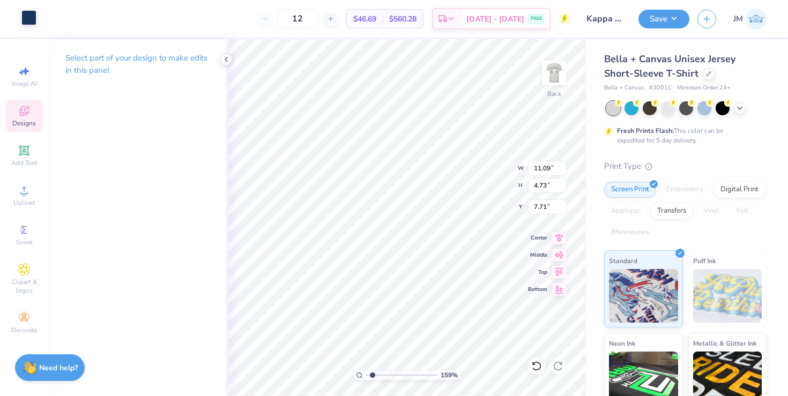
click at [26, 13] on div at bounding box center [28, 17] width 15 height 15
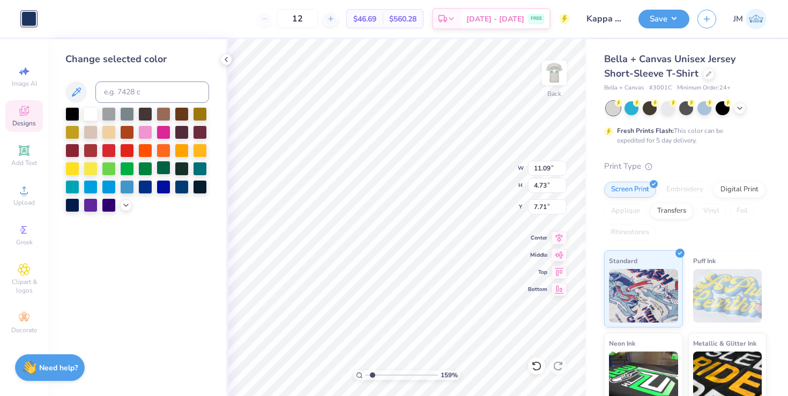
click at [164, 168] on div at bounding box center [164, 168] width 14 height 14
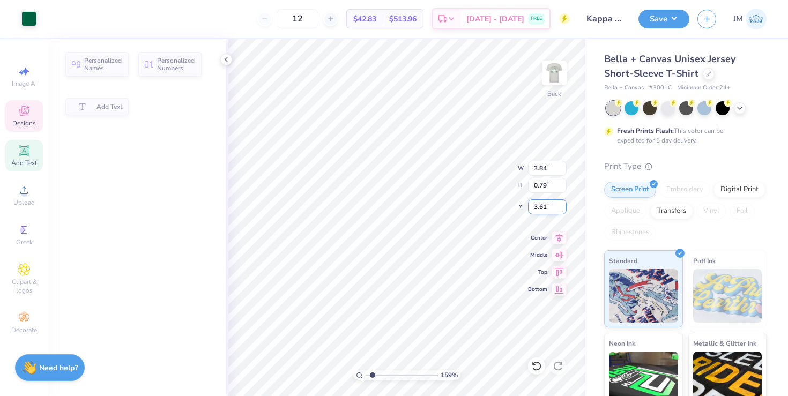
type input "3.84"
type input "0.79"
type input "3.61"
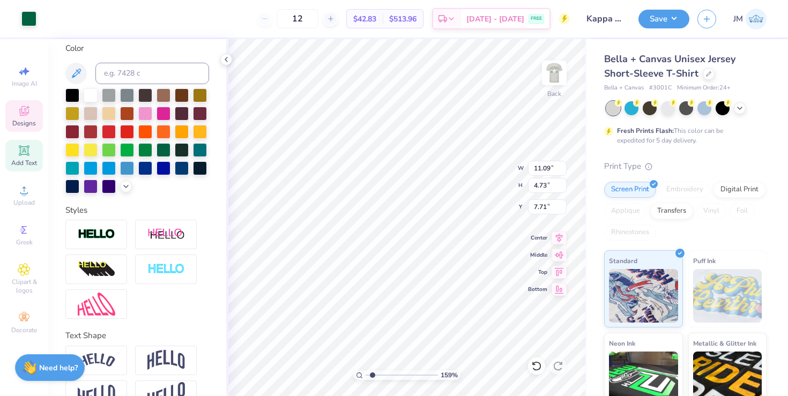
scroll to position [227, 0]
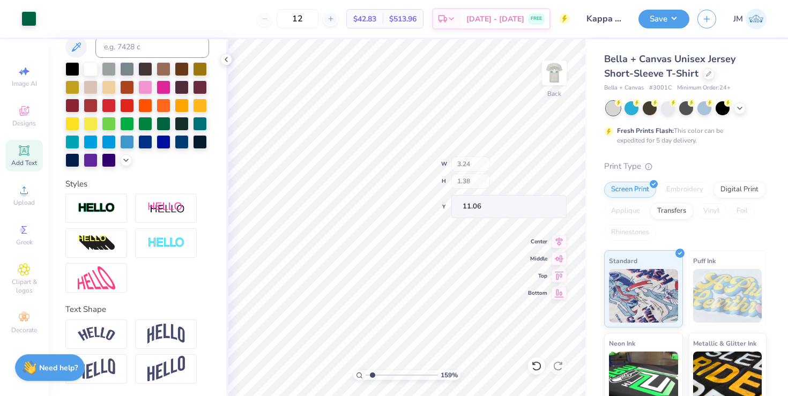
type input "3.24"
type input "1.38"
type input "11.06"
type input "3.17"
drag, startPoint x: 370, startPoint y: 376, endPoint x: 363, endPoint y: 376, distance: 7.5
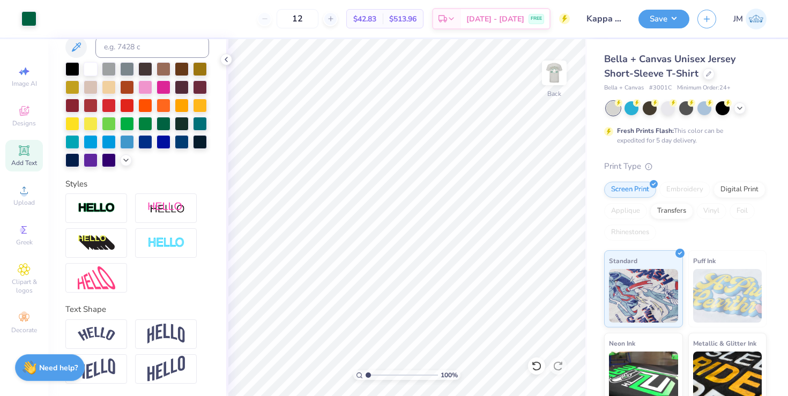
type input "1"
click at [366, 376] on input "range" at bounding box center [402, 376] width 72 height 10
click at [226, 55] on icon at bounding box center [226, 59] width 9 height 9
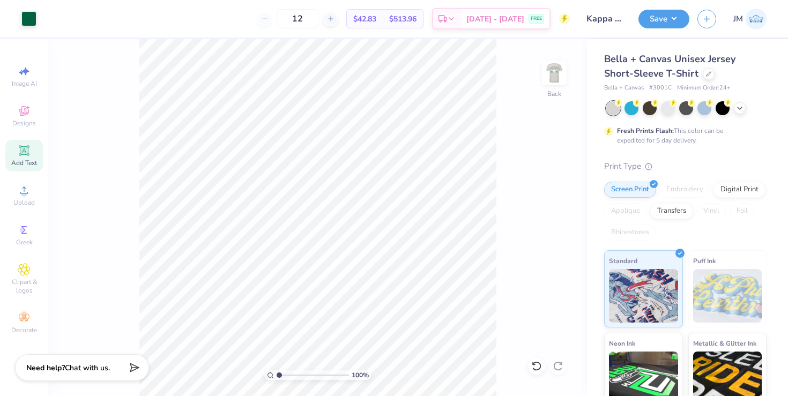
drag, startPoint x: 321, startPoint y: 19, endPoint x: 289, endPoint y: 18, distance: 31.6
click at [289, 18] on div "12" at bounding box center [297, 18] width 80 height 19
type input "40"
click at [238, 33] on div "40 $20.94 Per Item $837.60 Total Est. Delivery Sep 17 - 20 FREE" at bounding box center [308, 19] width 526 height 38
click at [674, 17] on button "Save" at bounding box center [664, 17] width 51 height 19
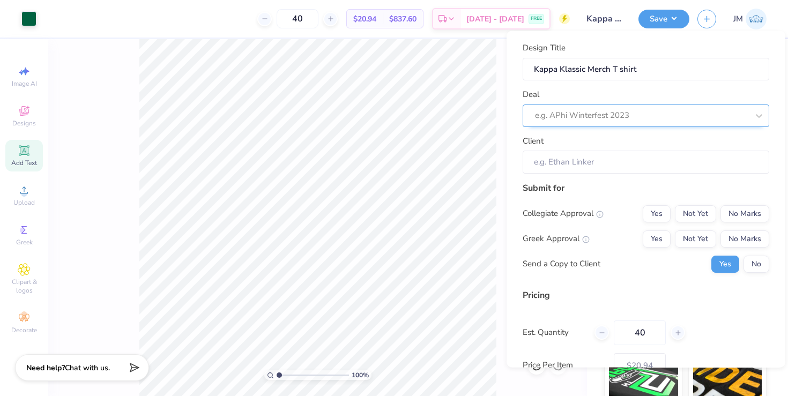
click at [644, 114] on div at bounding box center [641, 115] width 213 height 14
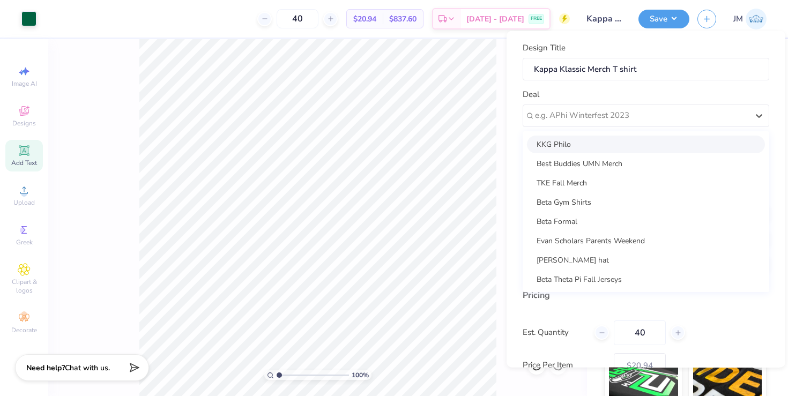
click at [596, 144] on div "KKG Philo" at bounding box center [646, 144] width 238 height 18
type input "Zoe Zweber"
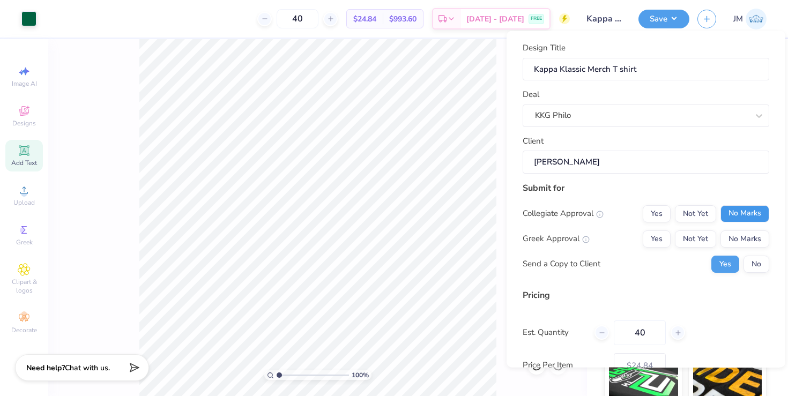
click at [740, 217] on button "No Marks" at bounding box center [745, 213] width 49 height 17
click at [696, 240] on button "Not Yet" at bounding box center [695, 238] width 41 height 17
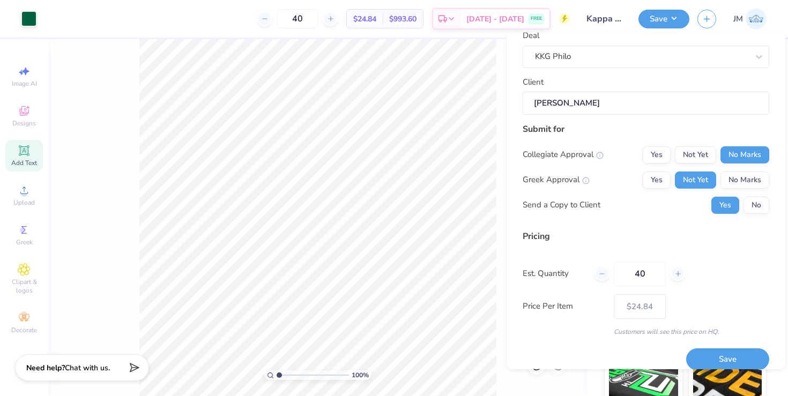
scroll to position [72, 0]
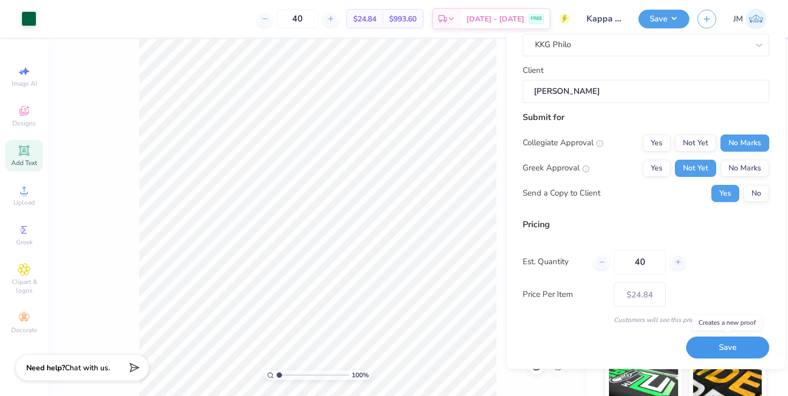
click at [708, 343] on button "Save" at bounding box center [727, 348] width 83 height 22
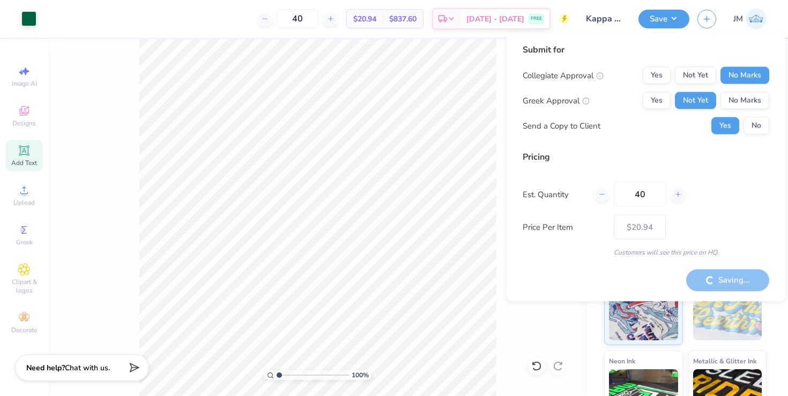
type input "– –"
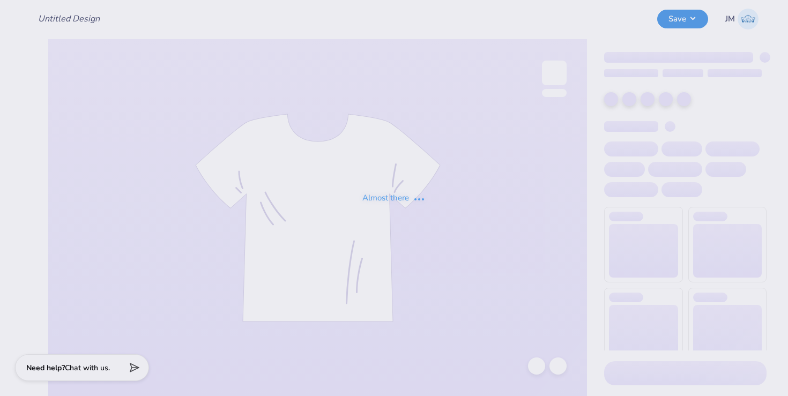
type input "Kappa Klassic Merch T shirt"
